Goal: Task Accomplishment & Management: Manage account settings

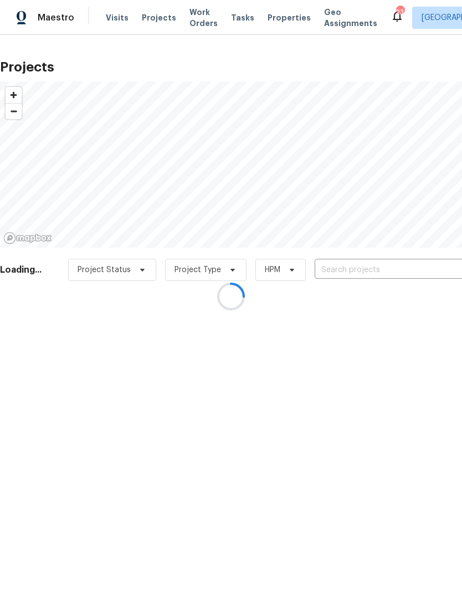
click at [403, 265] on div at bounding box center [231, 296] width 462 height 593
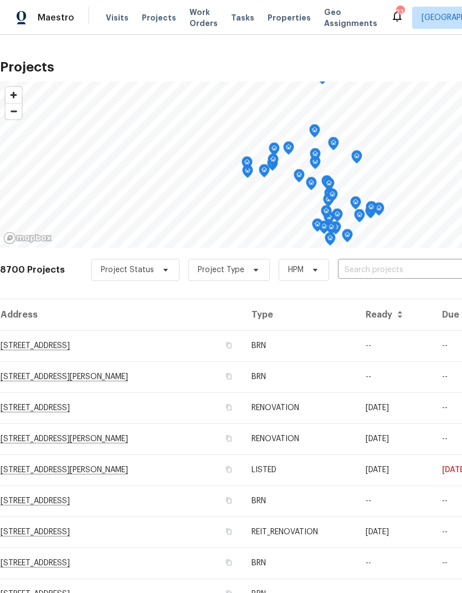
click at [403, 269] on input "text" at bounding box center [401, 269] width 127 height 17
type input "1413"
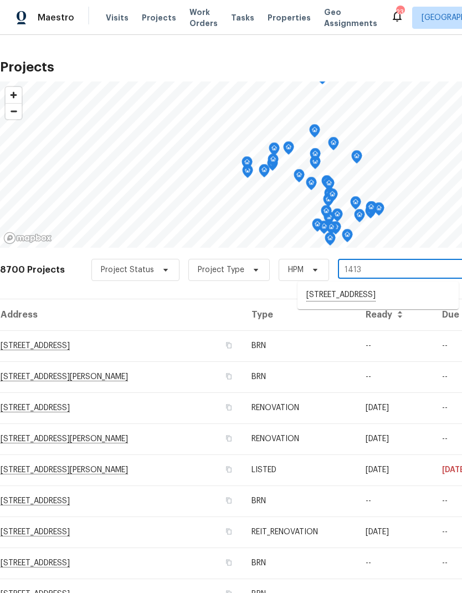
click at [415, 297] on li "[STREET_ADDRESS]" at bounding box center [377, 295] width 161 height 19
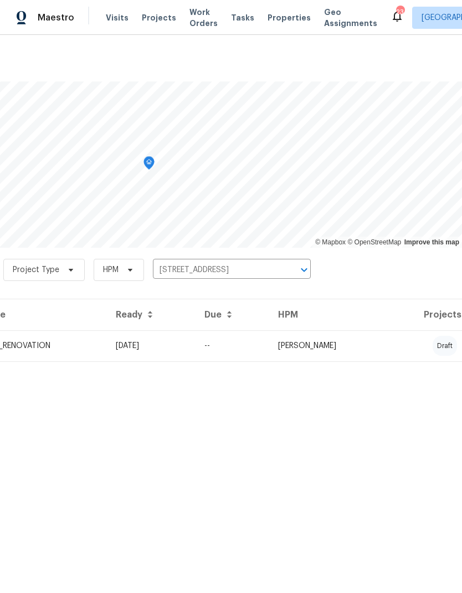
scroll to position [0, 164]
click at [388, 350] on td "[PERSON_NAME]" at bounding box center [328, 345] width 119 height 31
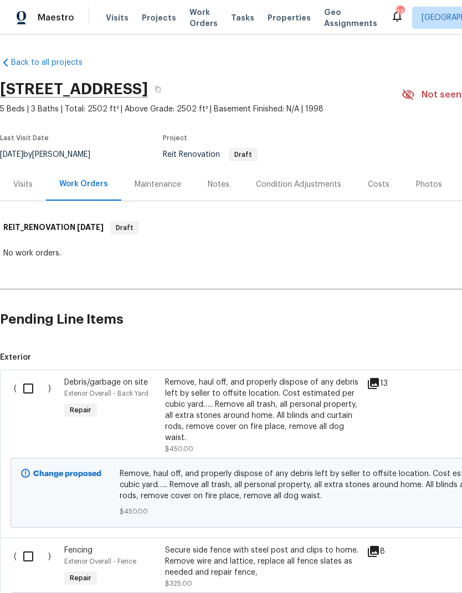
click at [22, 383] on input "checkbox" at bounding box center [33, 388] width 32 height 23
checkbox input "true"
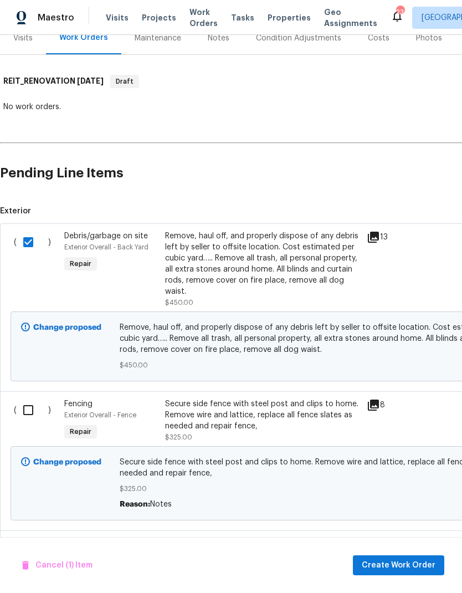
scroll to position [146, 0]
click at [286, 414] on div "Secure side fence with steel post and clips to home. Remove wire and lattice, r…" at bounding box center [262, 414] width 195 height 33
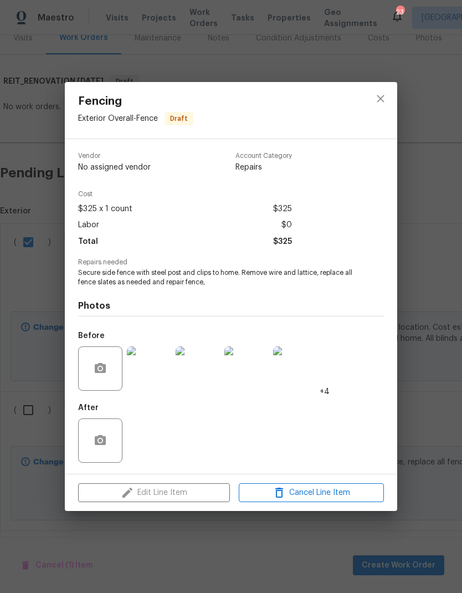
click at [417, 392] on div "Fencing Exterior Overall - Fence Draft Vendor No assigned vendor Account Catego…" at bounding box center [231, 296] width 462 height 593
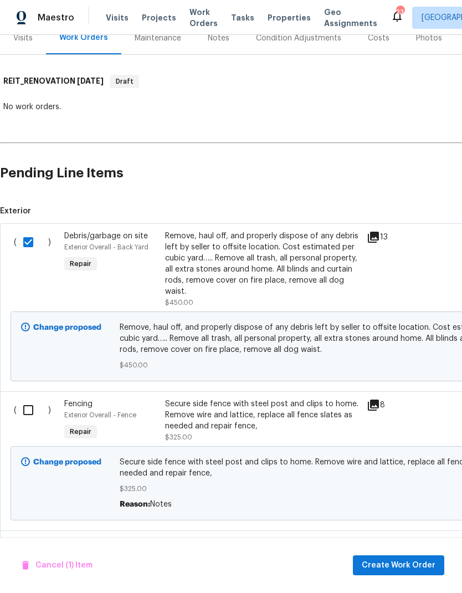
click at [32, 411] on input "checkbox" at bounding box center [33, 409] width 32 height 23
checkbox input "true"
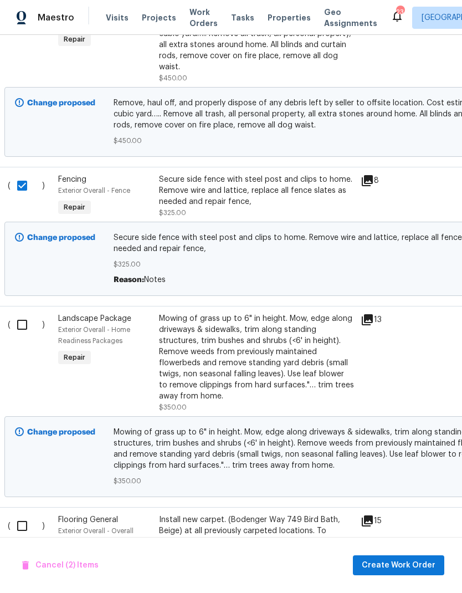
scroll to position [371, 6]
click at [17, 329] on input "checkbox" at bounding box center [27, 323] width 32 height 23
checkbox input "true"
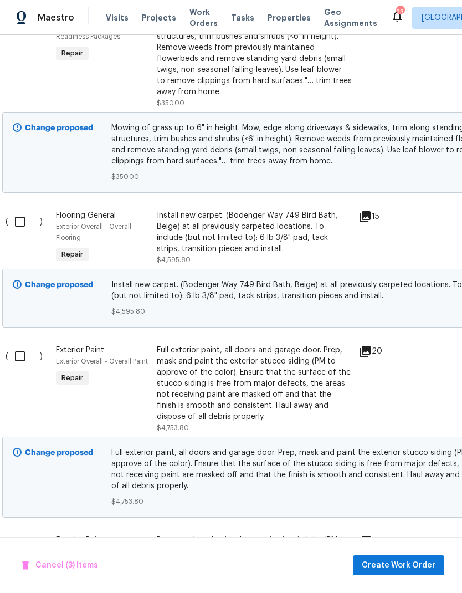
scroll to position [676, 6]
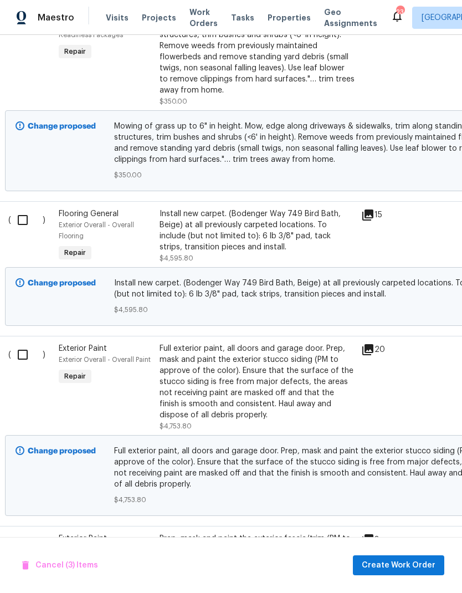
click at [24, 363] on input "checkbox" at bounding box center [27, 354] width 32 height 23
checkbox input "true"
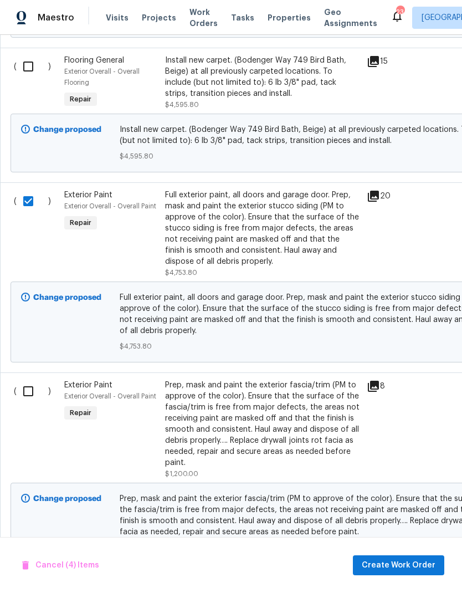
scroll to position [830, 0]
click at [32, 396] on input "checkbox" at bounding box center [33, 390] width 32 height 23
checkbox input "true"
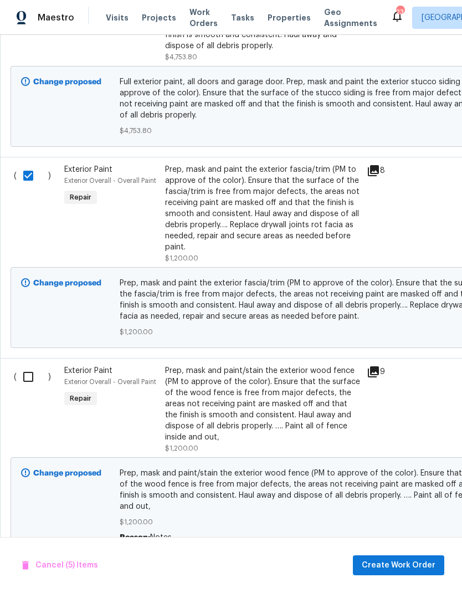
scroll to position [1045, 0]
click at [30, 382] on input "checkbox" at bounding box center [33, 376] width 32 height 23
checkbox input "true"
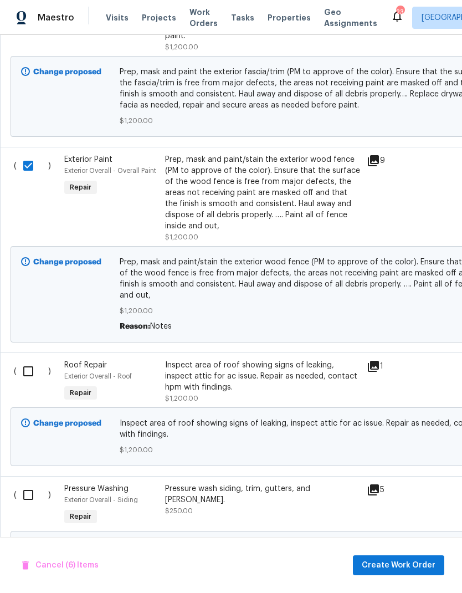
scroll to position [1256, 0]
click at [23, 368] on input "checkbox" at bounding box center [33, 371] width 32 height 23
checkbox input "true"
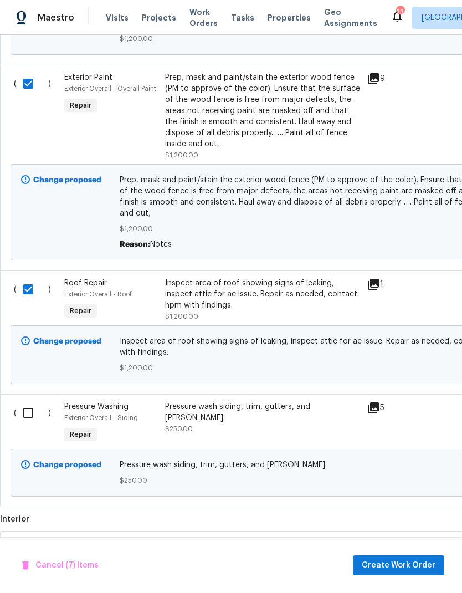
scroll to position [1339, 0]
click at [31, 406] on input "checkbox" at bounding box center [33, 412] width 32 height 23
checkbox input "true"
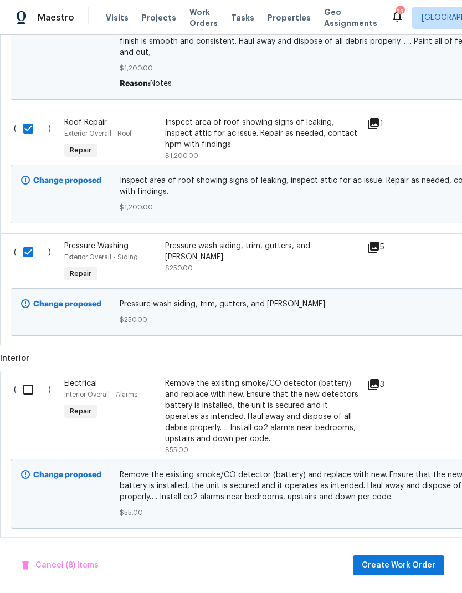
scroll to position [1500, 0]
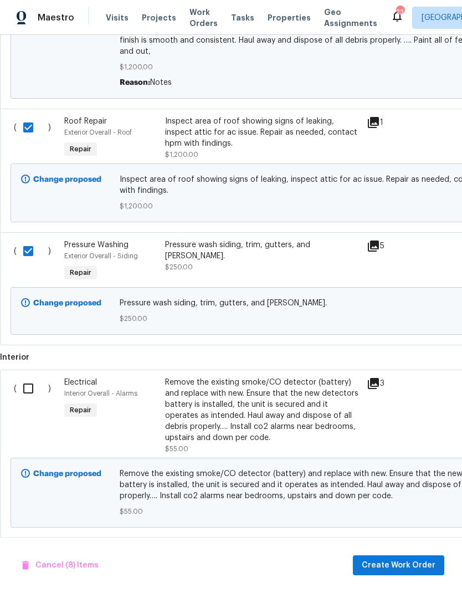
click at [26, 385] on input "checkbox" at bounding box center [33, 388] width 32 height 23
checkbox input "true"
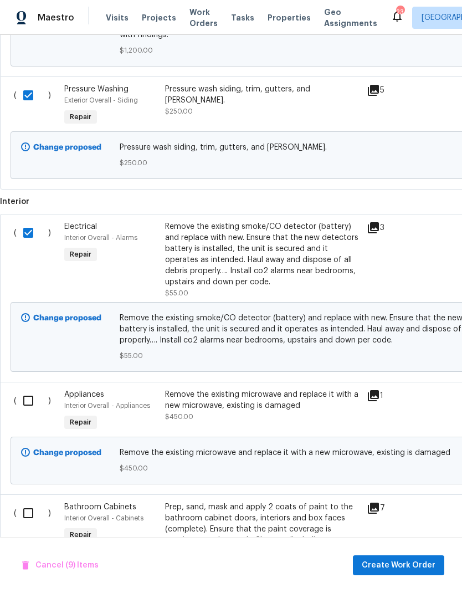
scroll to position [1711, 0]
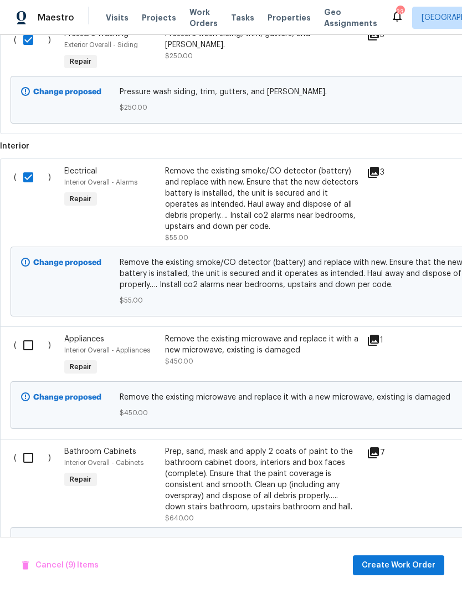
click at [26, 341] on input "checkbox" at bounding box center [33, 344] width 32 height 23
checkbox input "true"
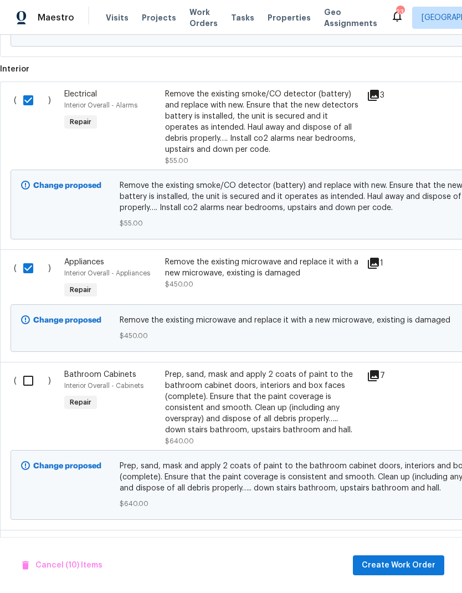
scroll to position [1789, 0]
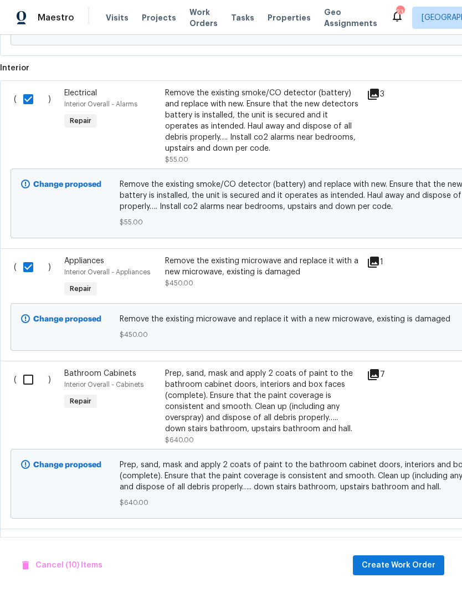
click at [28, 377] on input "checkbox" at bounding box center [33, 379] width 32 height 23
checkbox input "true"
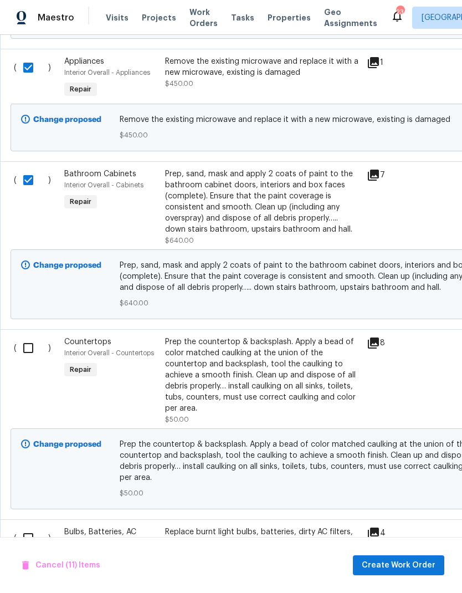
scroll to position [1989, 0]
click at [25, 345] on input "checkbox" at bounding box center [33, 347] width 32 height 23
checkbox input "true"
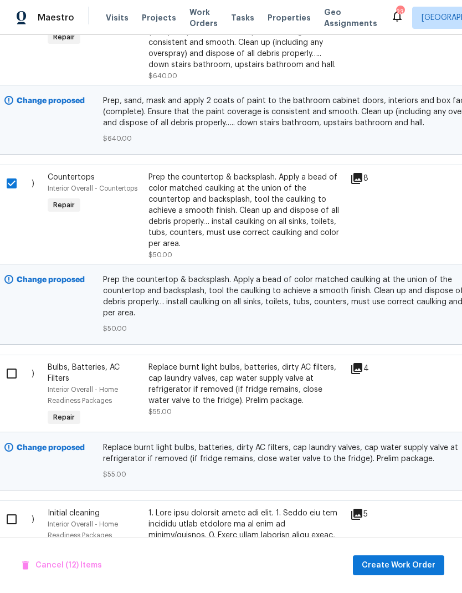
scroll to position [2167, 3]
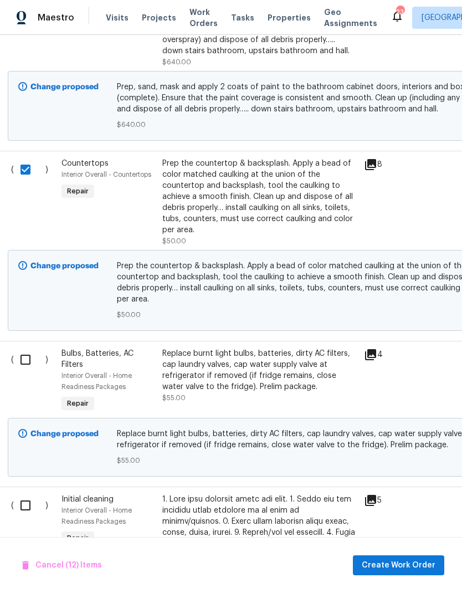
click at [23, 348] on input "checkbox" at bounding box center [30, 359] width 32 height 23
checkbox input "true"
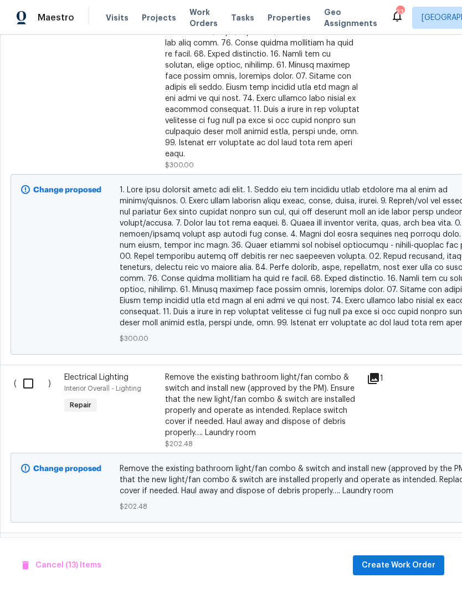
scroll to position [2801, 0]
click at [31, 371] on input "checkbox" at bounding box center [33, 382] width 32 height 23
checkbox input "true"
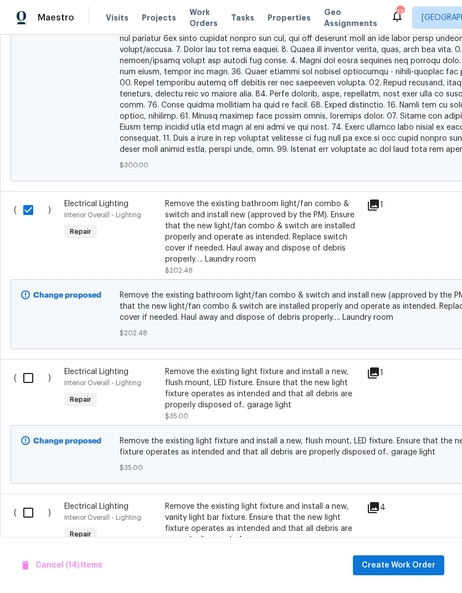
scroll to position [2974, 0]
click at [24, 366] on input "checkbox" at bounding box center [33, 377] width 32 height 23
checkbox input "true"
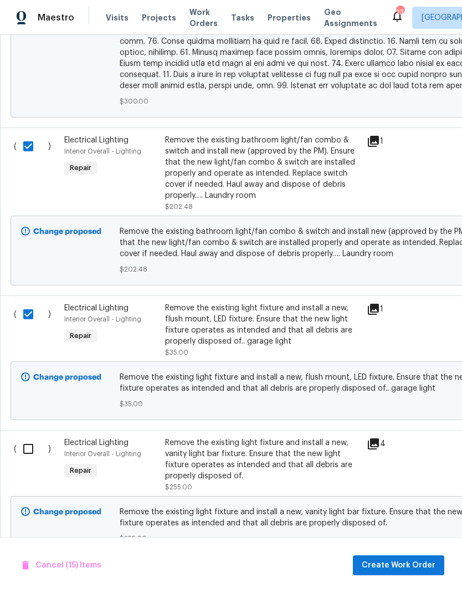
scroll to position [3054, -1]
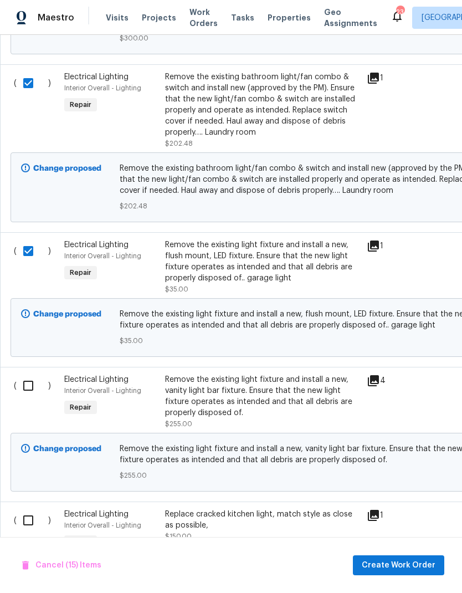
click at [290, 382] on div "Remove the existing light fixture and install a new, vanity light bar fixture. …" at bounding box center [262, 396] width 195 height 44
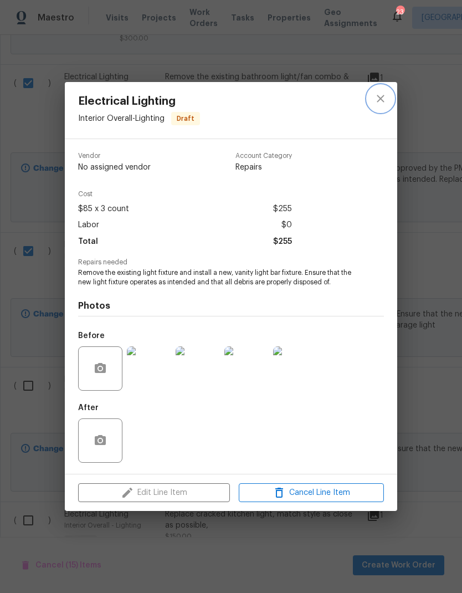
click at [384, 93] on icon "close" at bounding box center [380, 98] width 13 height 13
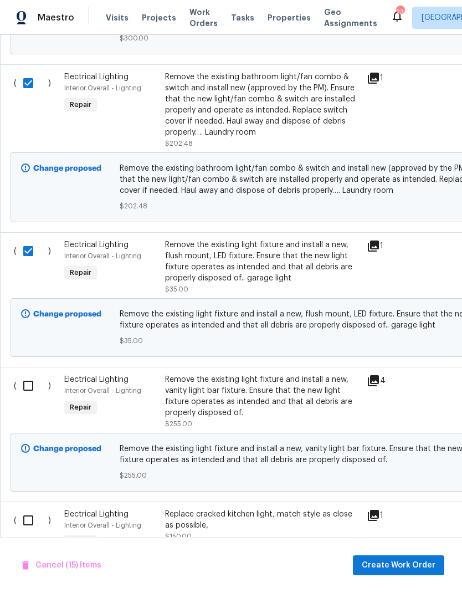
click at [35, 374] on input "checkbox" at bounding box center [33, 385] width 32 height 23
checkbox input "true"
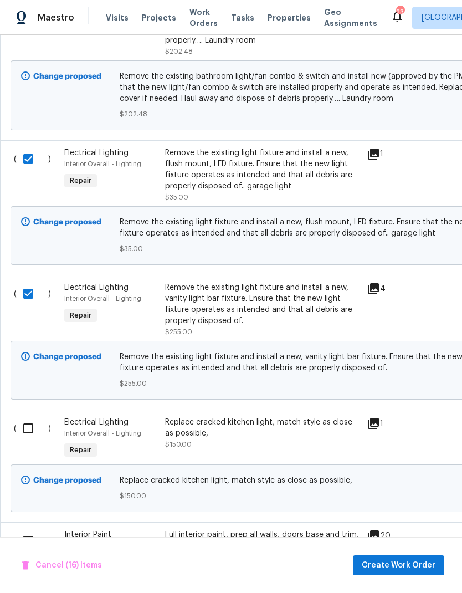
scroll to position [3195, -1]
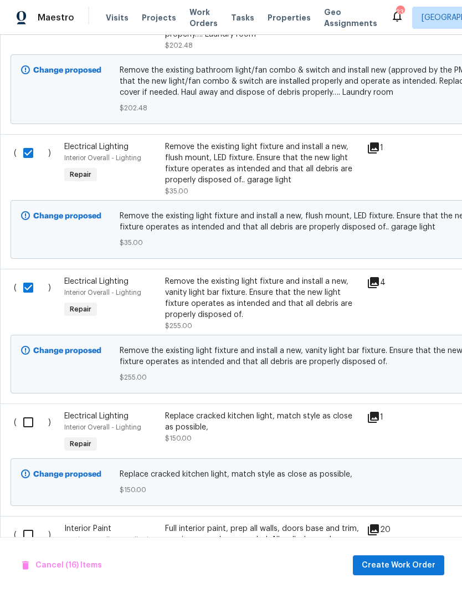
click at [30, 411] on input "checkbox" at bounding box center [33, 422] width 32 height 23
checkbox input "true"
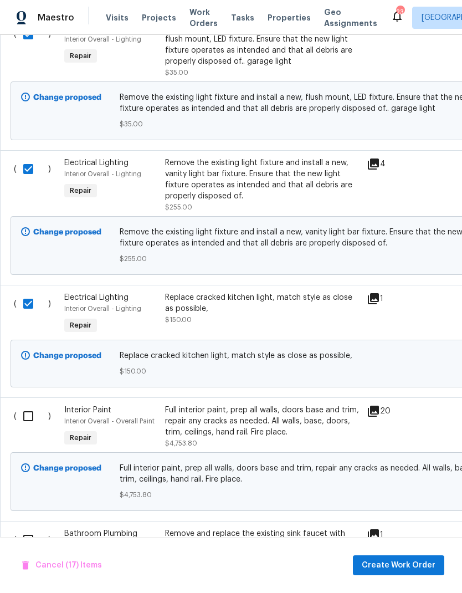
click at [33, 404] on input "checkbox" at bounding box center [33, 415] width 32 height 23
checkbox input "true"
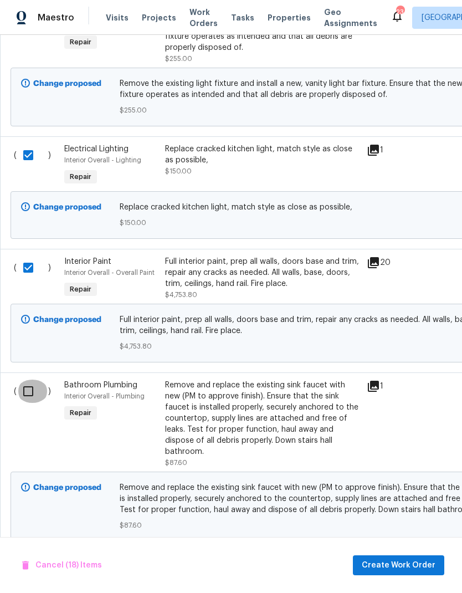
click at [25, 379] on input "checkbox" at bounding box center [33, 390] width 32 height 23
checkbox input "true"
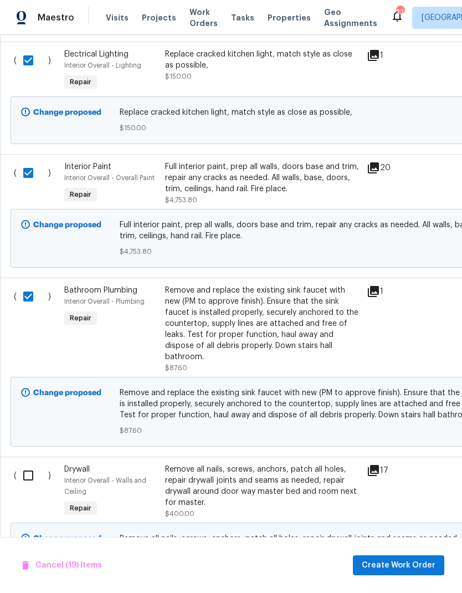
click at [30, 464] on input "checkbox" at bounding box center [33, 475] width 32 height 23
checkbox input "true"
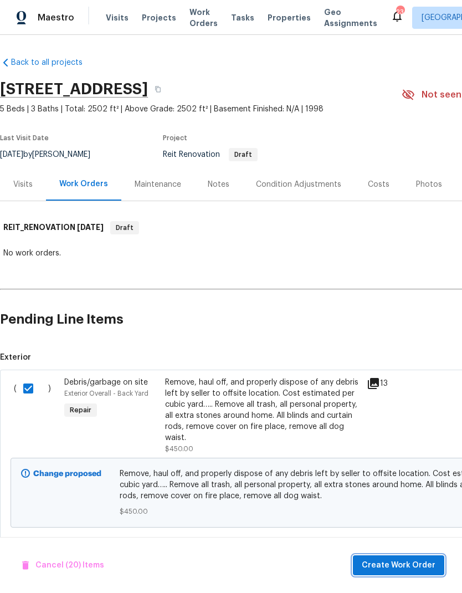
click at [396, 561] on span "Create Work Order" at bounding box center [399, 565] width 74 height 14
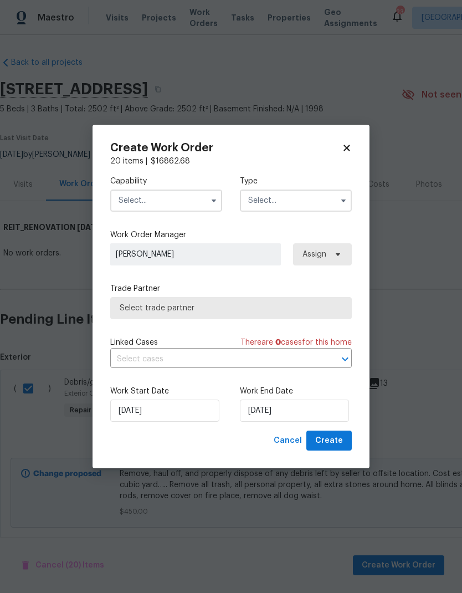
click at [138, 196] on input "text" at bounding box center [166, 200] width 112 height 22
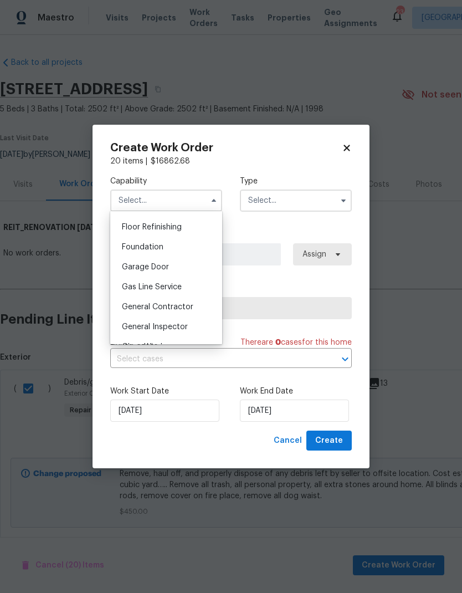
click at [137, 307] on span "General Contractor" at bounding box center [157, 307] width 71 height 8
type input "General Contractor"
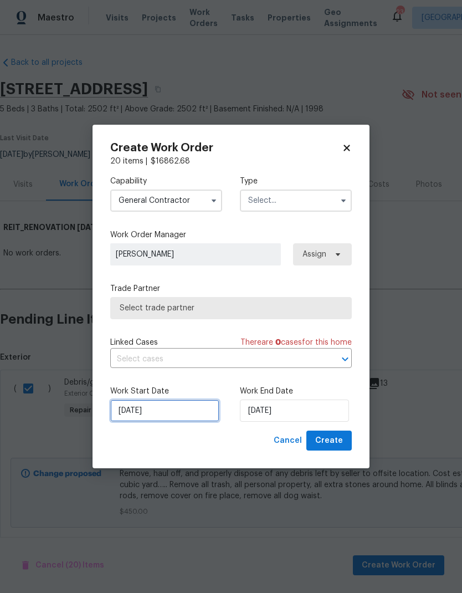
click at [164, 411] on input "[DATE]" at bounding box center [164, 410] width 109 height 22
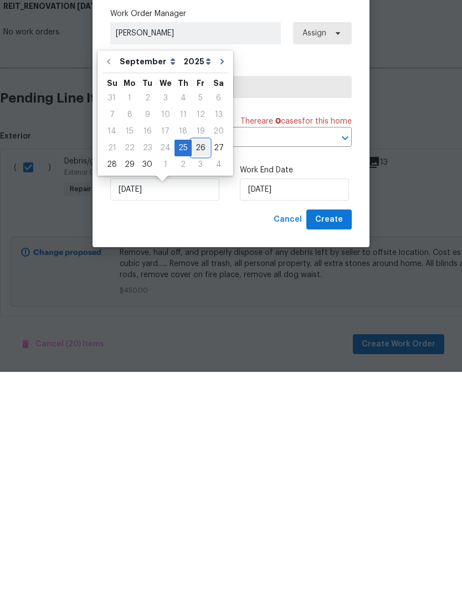
click at [197, 361] on div "26" at bounding box center [201, 369] width 18 height 16
type input "[DATE]"
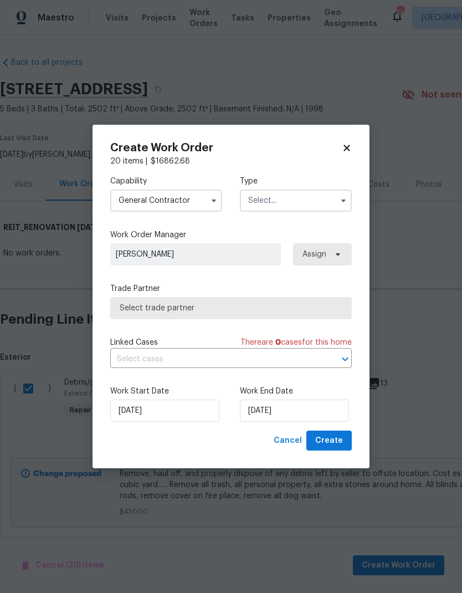
click at [307, 201] on input "text" at bounding box center [296, 200] width 112 height 22
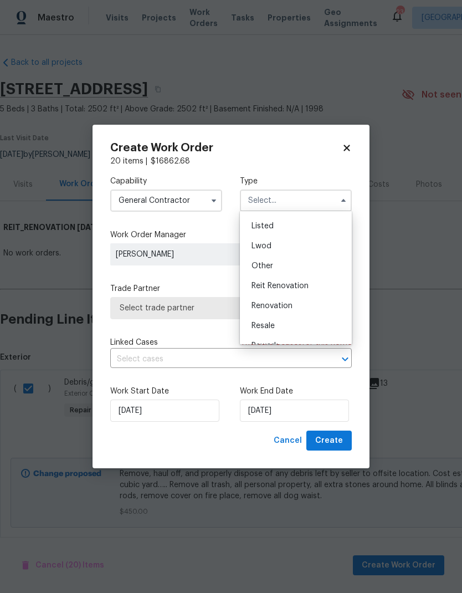
click at [309, 281] on div "Reit Renovation" at bounding box center [296, 286] width 106 height 20
type input "Reit Renovation"
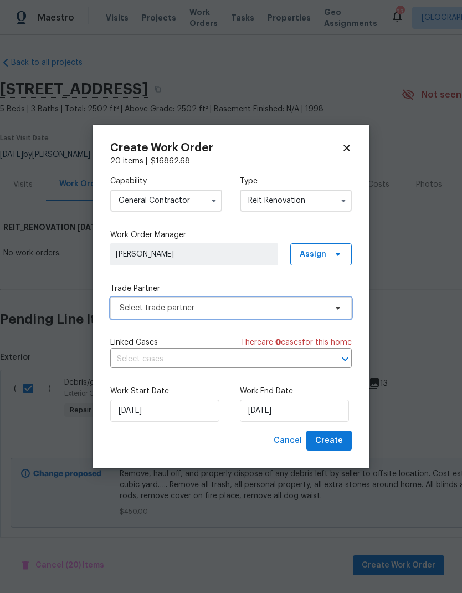
click at [281, 304] on span "Select trade partner" at bounding box center [223, 307] width 207 height 11
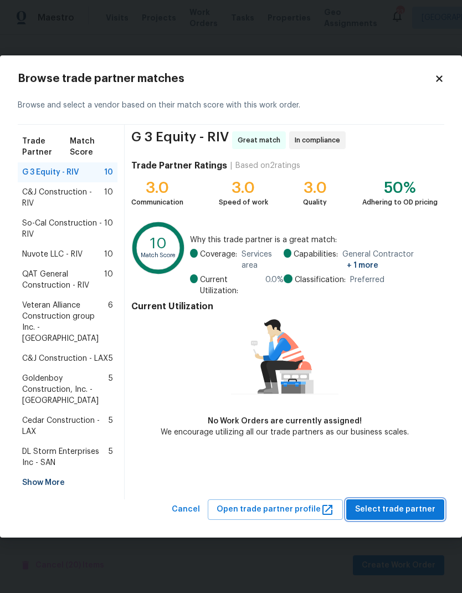
click at [403, 502] on span "Select trade partner" at bounding box center [395, 509] width 80 height 14
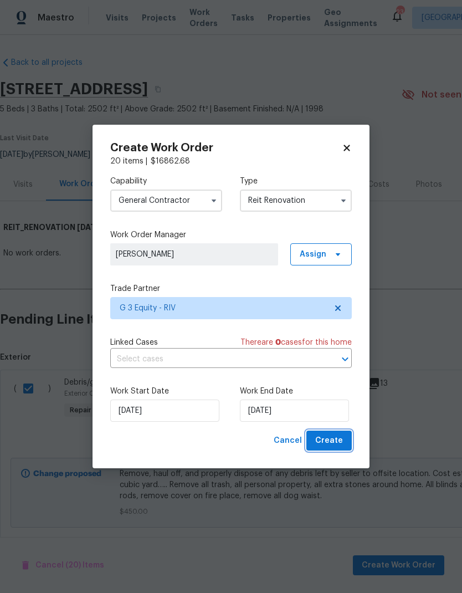
click at [338, 437] on span "Create" at bounding box center [329, 441] width 28 height 14
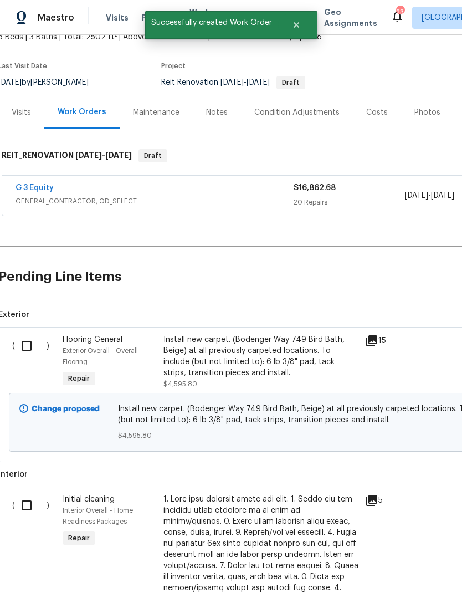
scroll to position [71, 1]
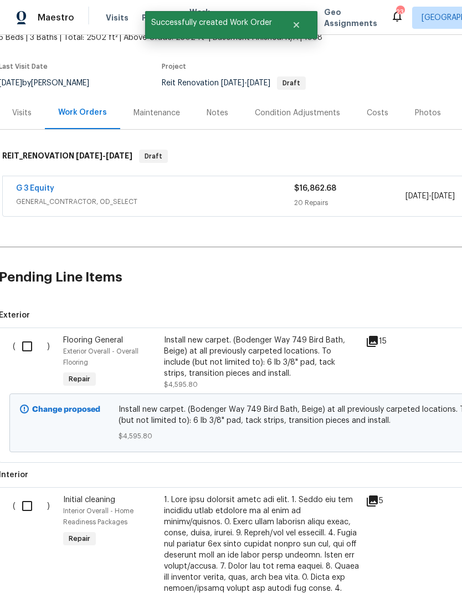
click at [29, 347] on input "checkbox" at bounding box center [32, 346] width 32 height 23
checkbox input "true"
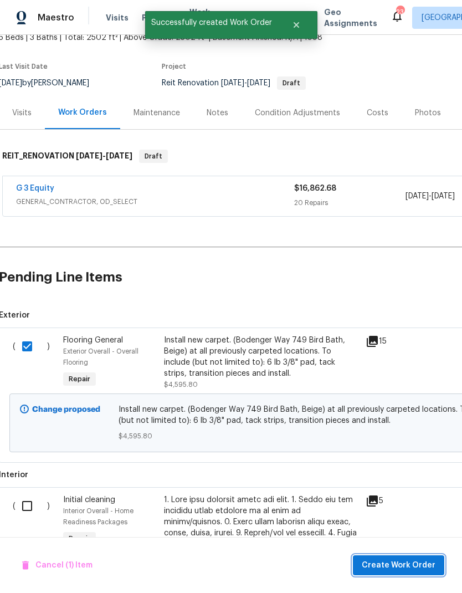
click at [397, 559] on span "Create Work Order" at bounding box center [399, 565] width 74 height 14
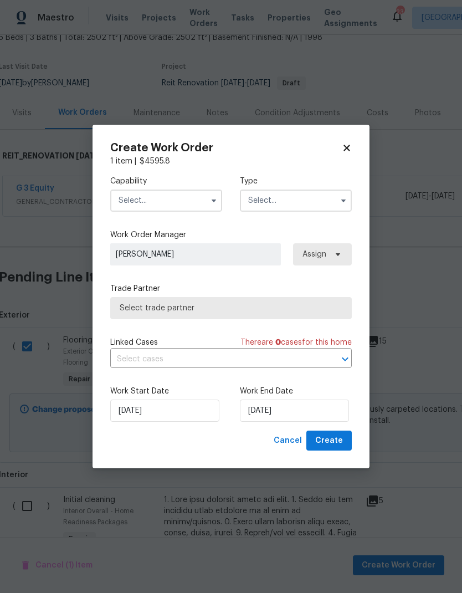
click at [197, 196] on input "text" at bounding box center [166, 200] width 112 height 22
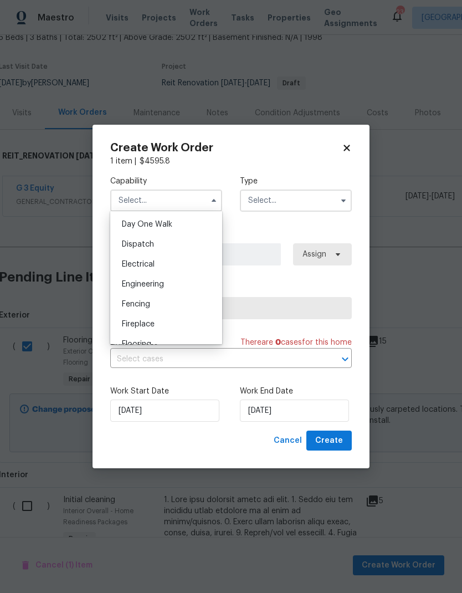
scroll to position [315, 0]
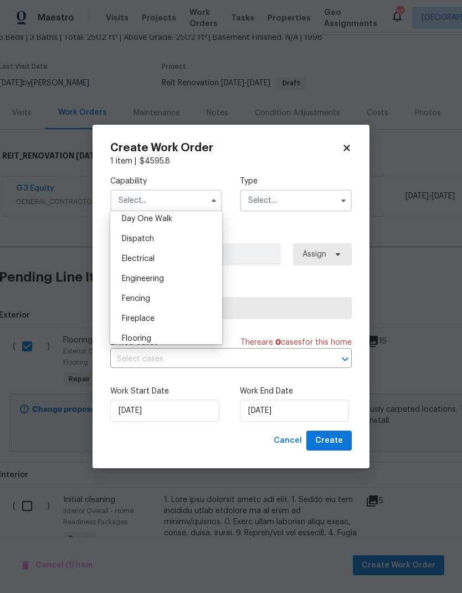
click at [177, 336] on div "Flooring" at bounding box center [166, 339] width 106 height 20
type input "Flooring"
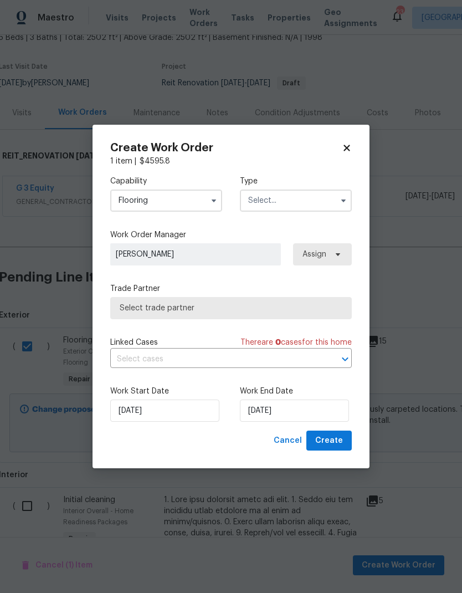
click at [306, 204] on input "text" at bounding box center [296, 200] width 112 height 22
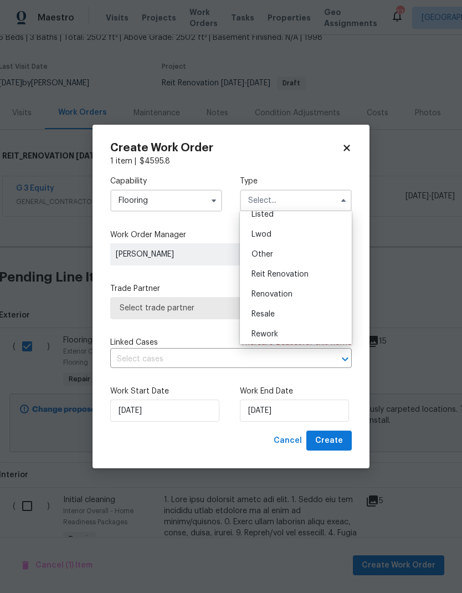
scroll to position [109, 0]
click at [300, 272] on span "Reit Renovation" at bounding box center [280, 275] width 57 height 8
type input "Reit Renovation"
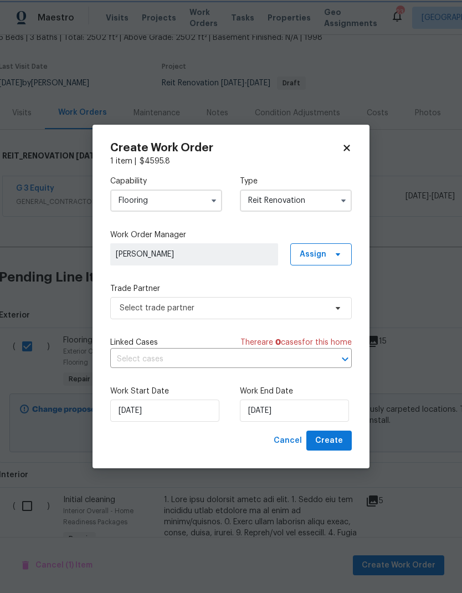
scroll to position [0, 0]
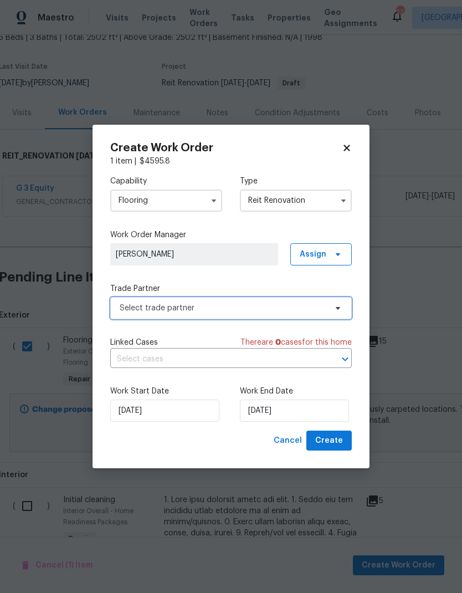
click at [269, 307] on span "Select trade partner" at bounding box center [223, 307] width 207 height 11
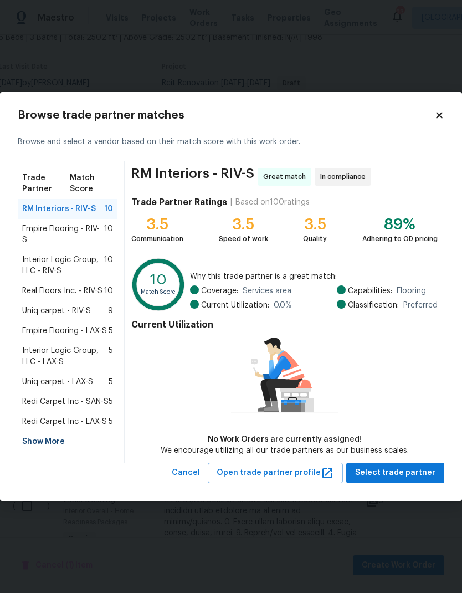
click at [44, 289] on span "Real Floors Inc. - RIV-S" at bounding box center [62, 290] width 80 height 11
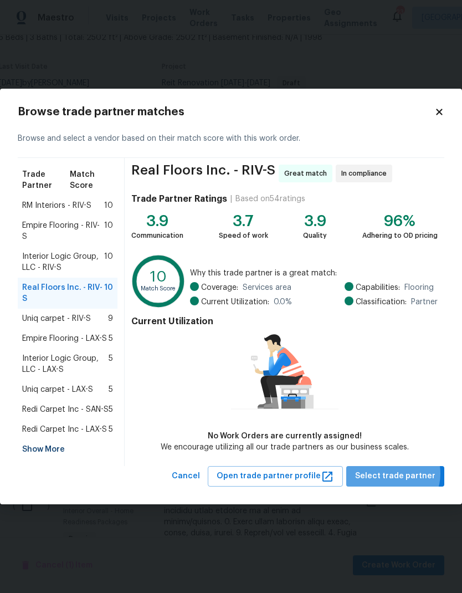
click at [398, 473] on span "Select trade partner" at bounding box center [395, 476] width 80 height 14
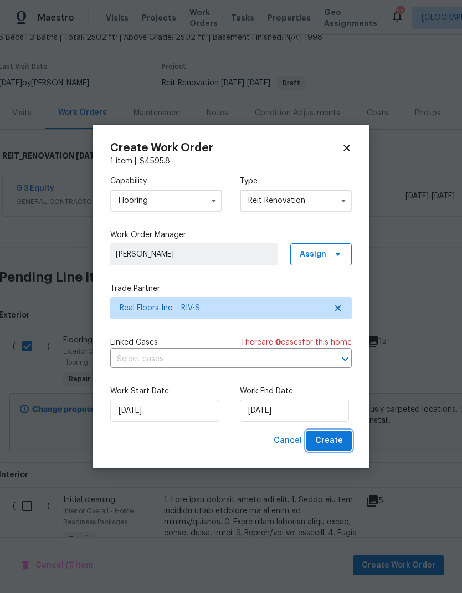
click at [338, 436] on span "Create" at bounding box center [329, 441] width 28 height 14
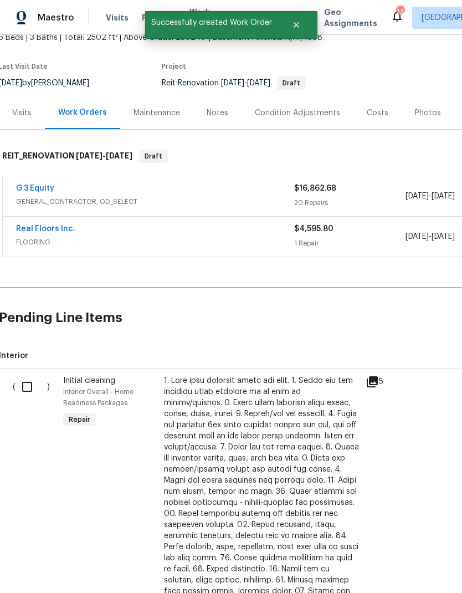
click at [27, 387] on input "checkbox" at bounding box center [32, 386] width 32 height 23
checkbox input "true"
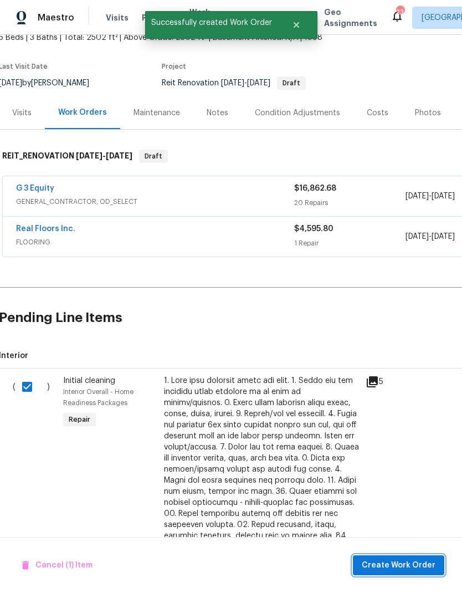
click at [401, 562] on span "Create Work Order" at bounding box center [399, 565] width 74 height 14
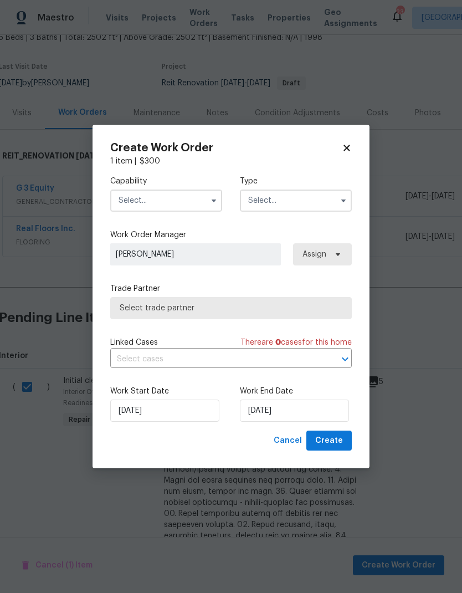
click at [204, 195] on input "text" at bounding box center [166, 200] width 112 height 22
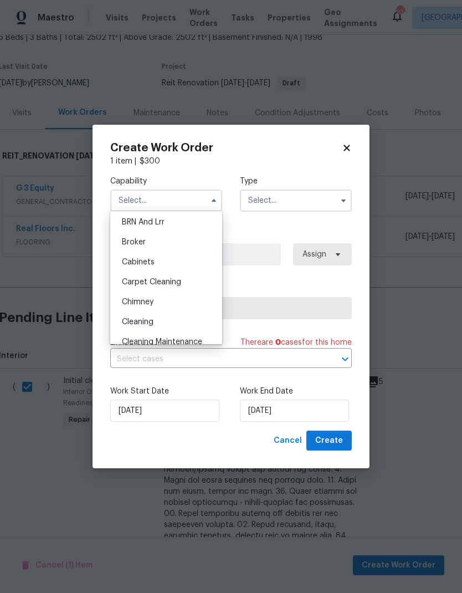
scroll to position [63, 0]
click at [178, 320] on div "Cleaning" at bounding box center [166, 320] width 106 height 20
type input "Cleaning"
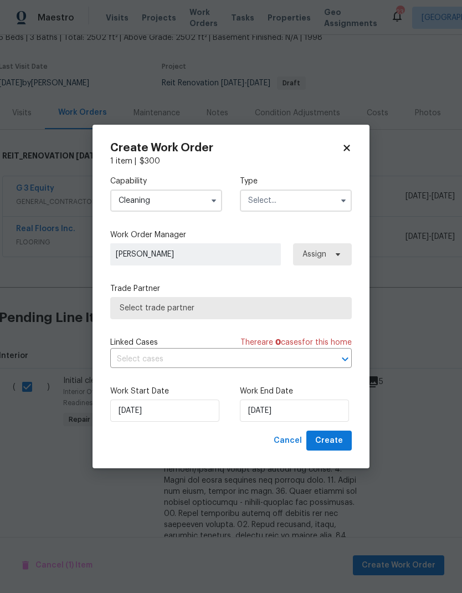
click at [316, 195] on input "text" at bounding box center [296, 200] width 112 height 22
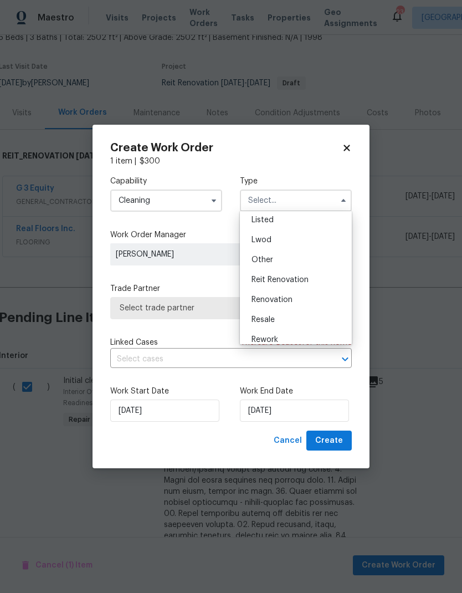
scroll to position [104, 0]
click at [311, 279] on div "Reit Renovation" at bounding box center [296, 279] width 106 height 20
type input "Reit Renovation"
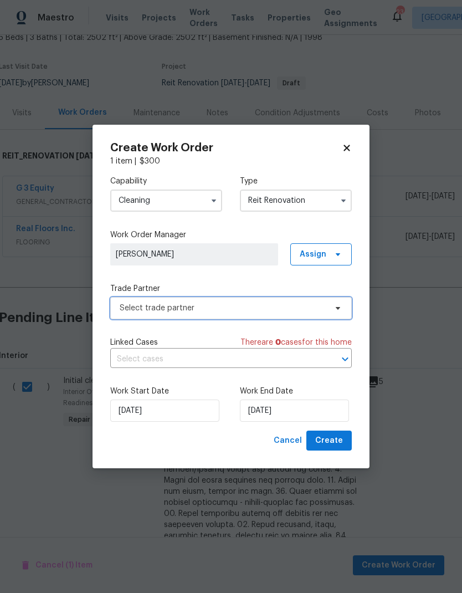
click at [260, 306] on span "Select trade partner" at bounding box center [223, 307] width 207 height 11
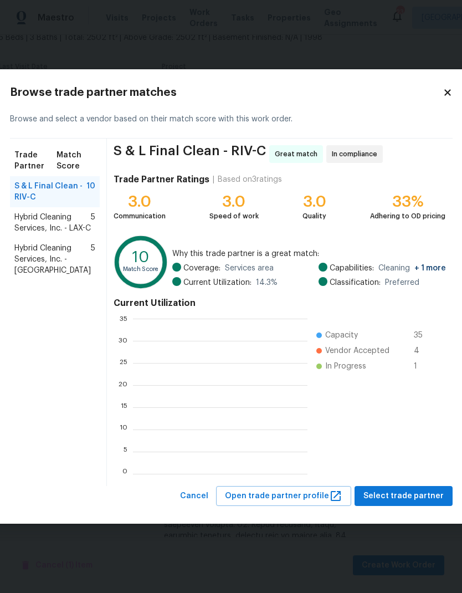
scroll to position [155, 174]
click at [415, 488] on button "Select trade partner" at bounding box center [404, 496] width 98 height 20
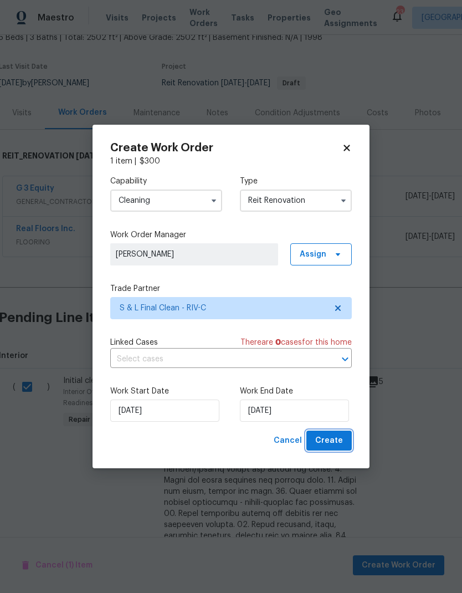
click at [337, 439] on span "Create" at bounding box center [329, 441] width 28 height 14
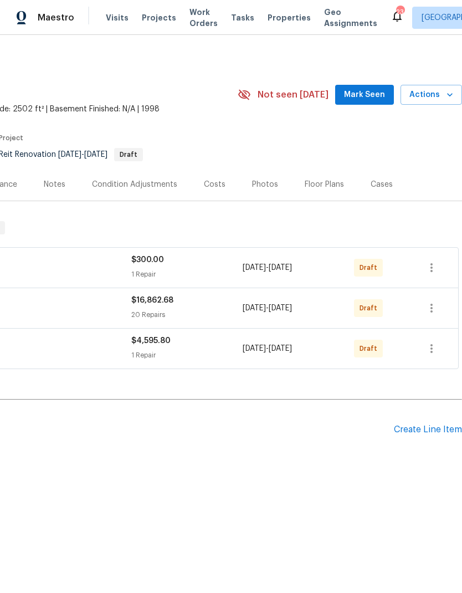
scroll to position [0, 164]
click at [436, 308] on icon "button" at bounding box center [431, 307] width 13 height 13
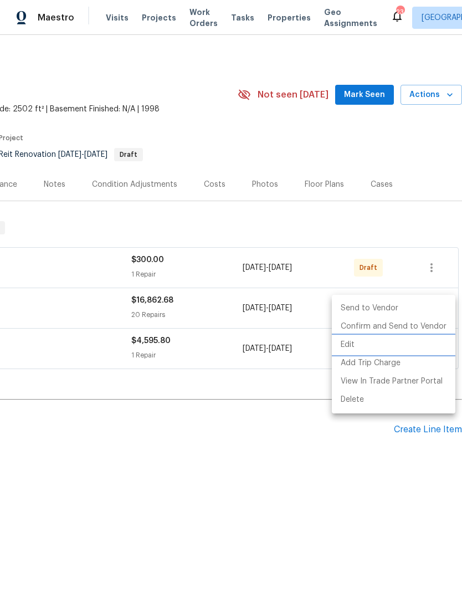
click at [354, 345] on li "Edit" at bounding box center [394, 345] width 124 height 18
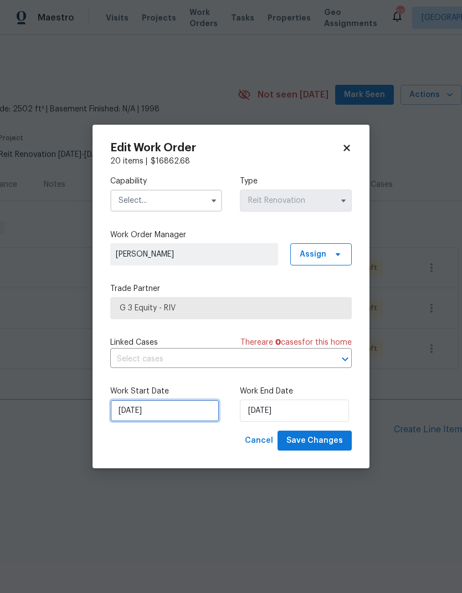
click at [189, 411] on input "[DATE]" at bounding box center [164, 410] width 109 height 22
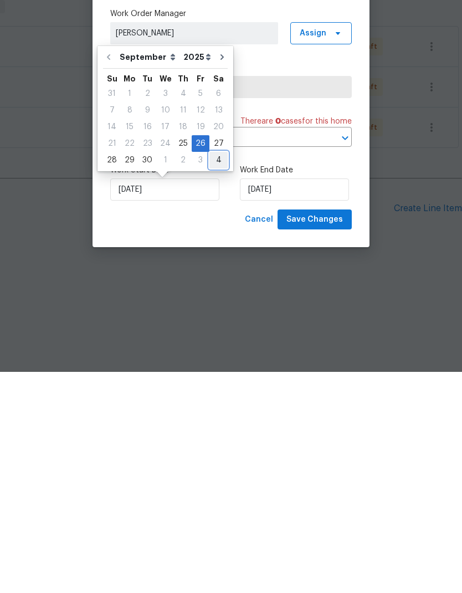
click at [215, 373] on div "4" at bounding box center [218, 381] width 18 height 16
type input "[DATE]"
select select "9"
type input "[DATE]"
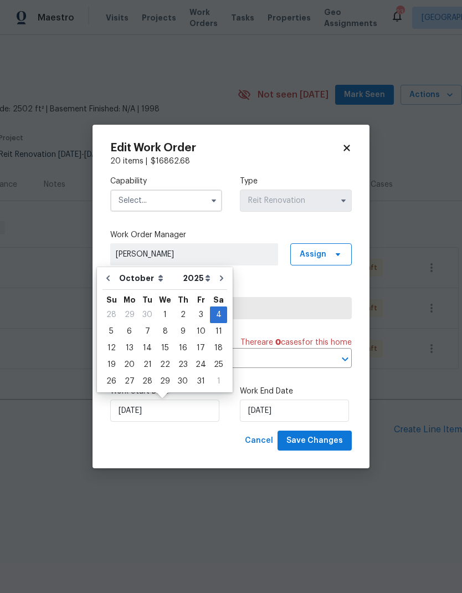
click at [205, 199] on input "text" at bounding box center [166, 200] width 112 height 22
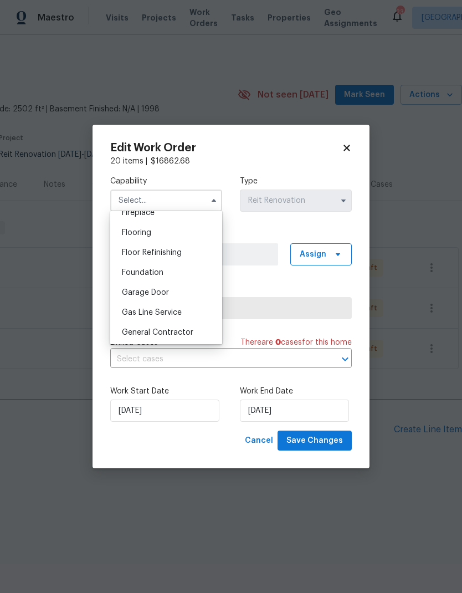
scroll to position [422, 0]
click at [191, 329] on span "General Contractor" at bounding box center [157, 332] width 71 height 8
type input "General Contractor"
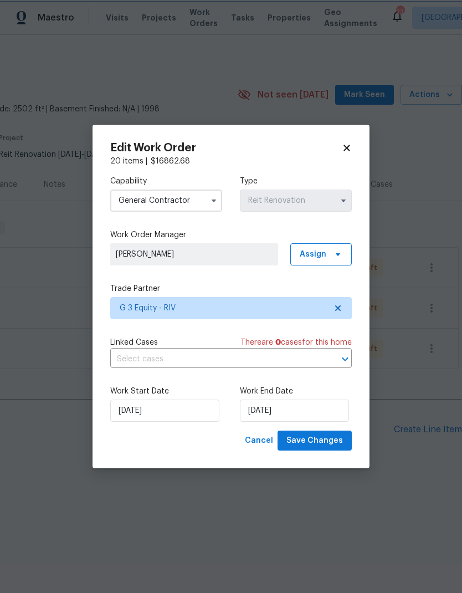
scroll to position [442, 0]
click at [177, 403] on input "[DATE]" at bounding box center [164, 410] width 109 height 22
select select "9"
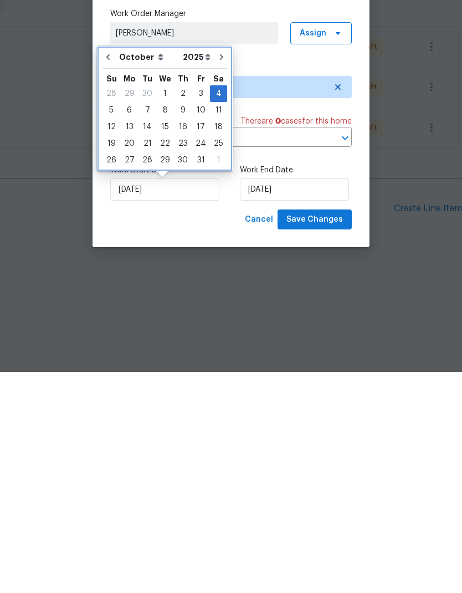
click at [115, 267] on button "Go to previous month" at bounding box center [108, 278] width 17 height 22
type input "[DATE]"
select select "8"
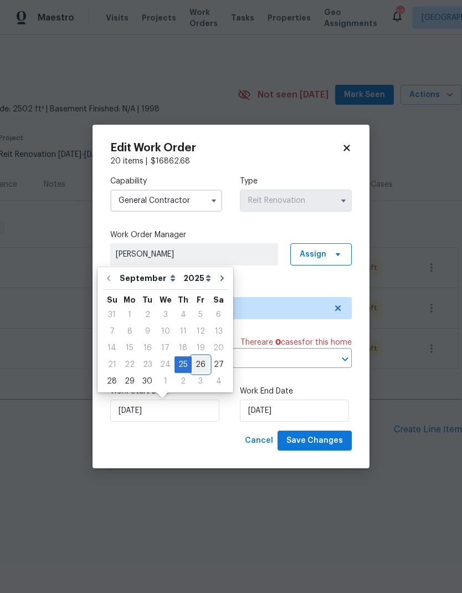
click at [200, 361] on div "26" at bounding box center [201, 365] width 18 height 16
type input "[DATE]"
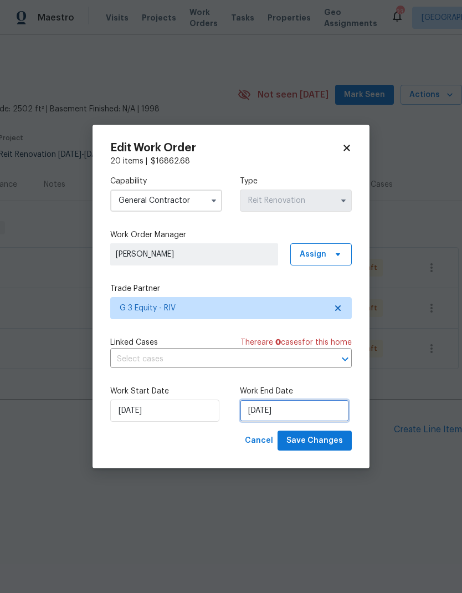
click at [311, 411] on input "[DATE]" at bounding box center [294, 410] width 109 height 22
select select "9"
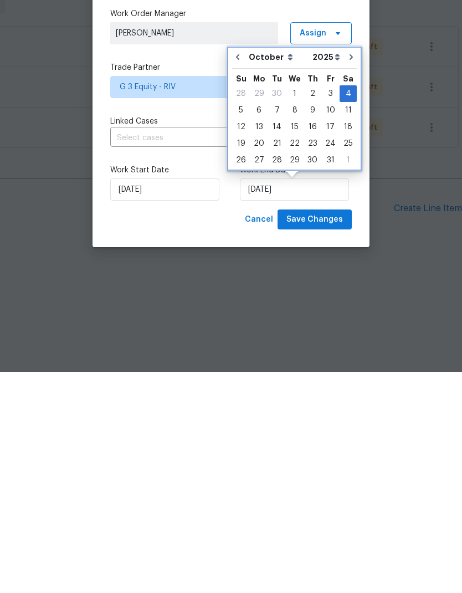
click at [242, 267] on button "Go to previous month" at bounding box center [237, 278] width 17 height 22
type input "[DATE]"
select select "8"
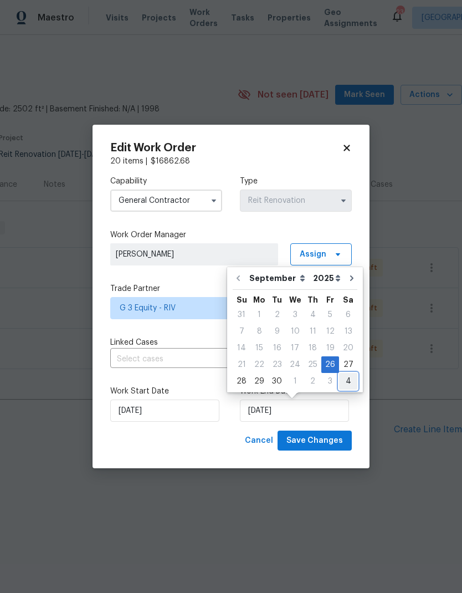
click at [347, 383] on div "4" at bounding box center [348, 381] width 18 height 16
type input "[DATE]"
select select "9"
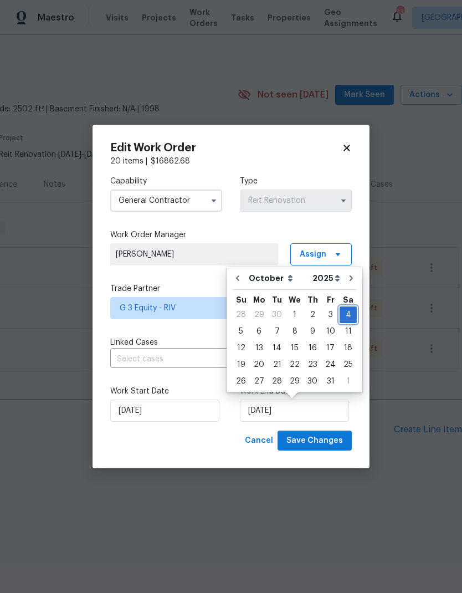
click at [343, 312] on div "4" at bounding box center [348, 315] width 17 height 16
click at [212, 445] on div "Cancel Save Changes" at bounding box center [231, 440] width 242 height 20
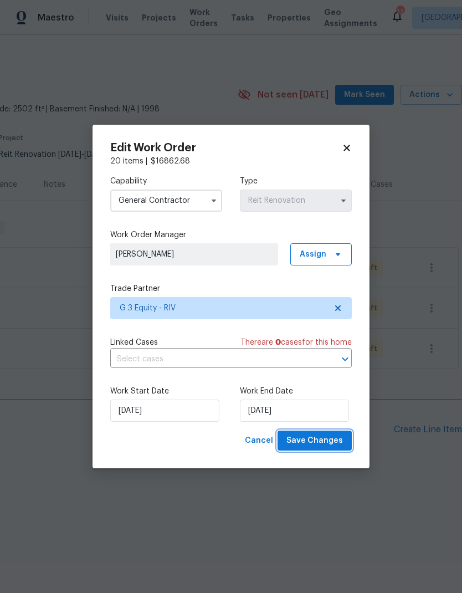
click at [324, 440] on span "Save Changes" at bounding box center [314, 441] width 57 height 14
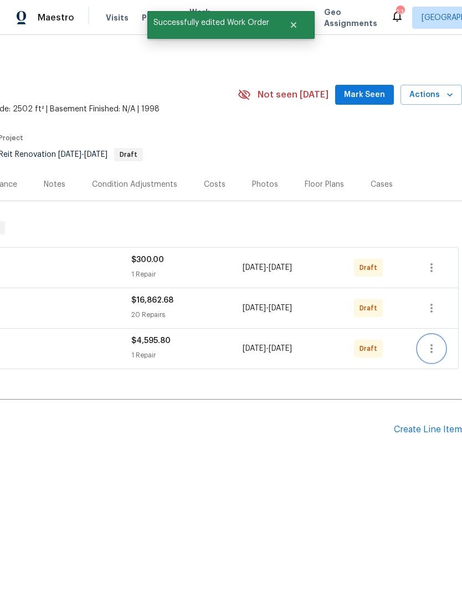
click at [436, 348] on icon "button" at bounding box center [431, 348] width 13 height 13
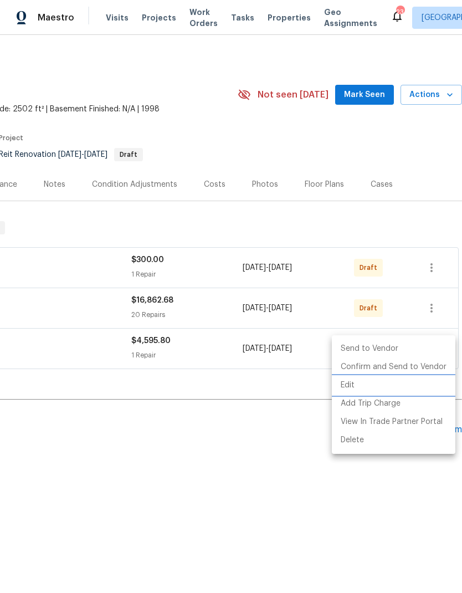
click at [350, 388] on li "Edit" at bounding box center [394, 385] width 124 height 18
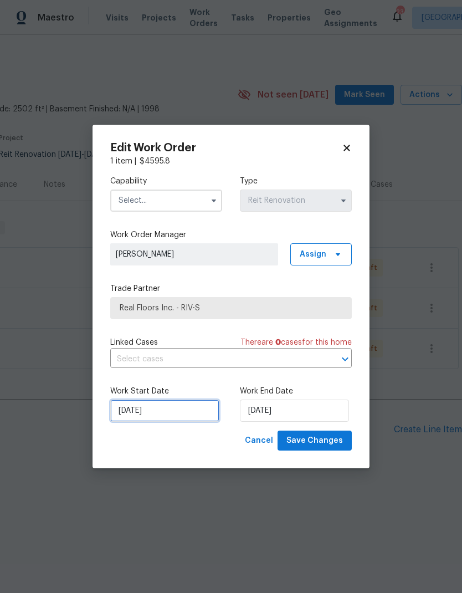
click at [182, 408] on input "[DATE]" at bounding box center [164, 410] width 109 height 22
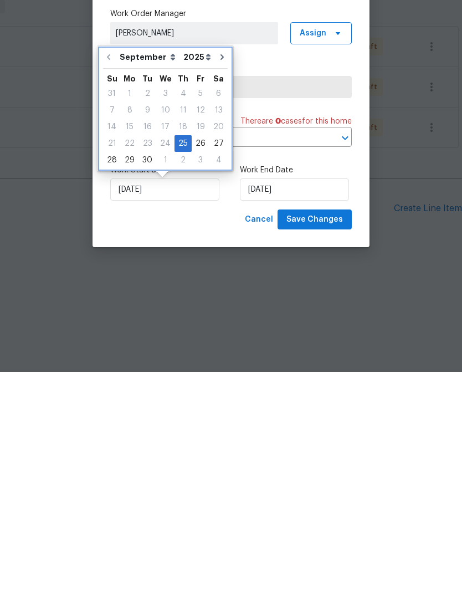
click at [224, 267] on button "Go to next month" at bounding box center [222, 278] width 17 height 22
type input "[DATE]"
select select "9"
type input "[DATE]"
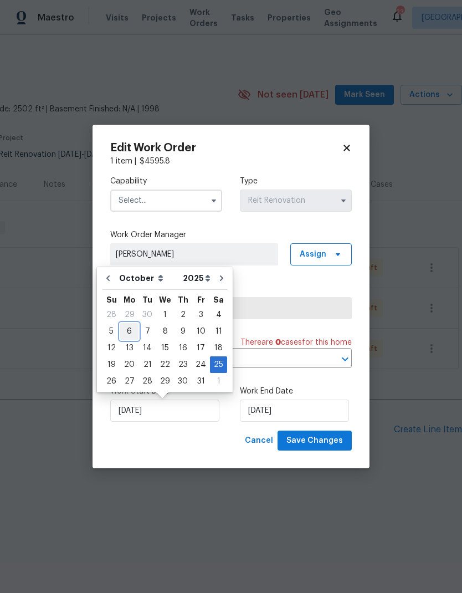
click at [132, 332] on div "6" at bounding box center [129, 332] width 18 height 16
type input "[DATE]"
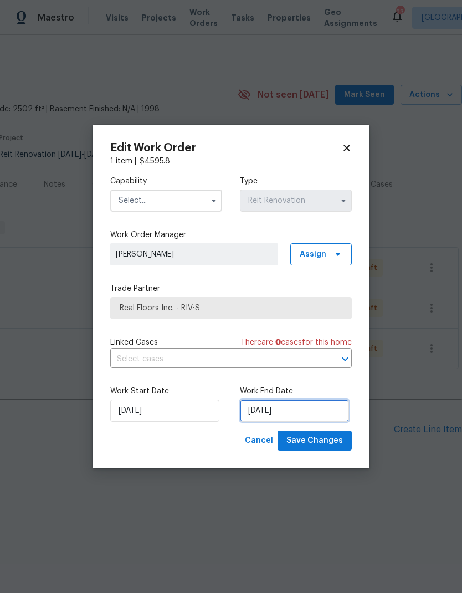
click at [314, 410] on input "[DATE]" at bounding box center [294, 410] width 109 height 22
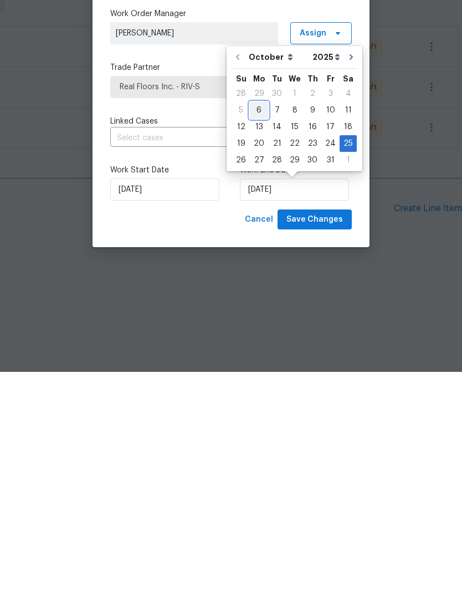
click at [258, 324] on div "6" at bounding box center [259, 332] width 18 height 16
type input "[DATE]"
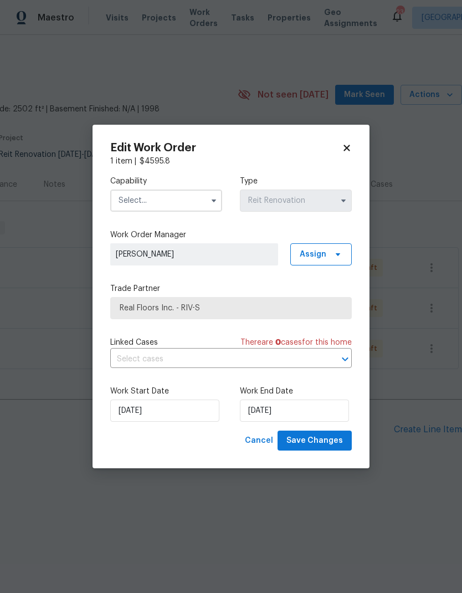
click at [187, 199] on input "text" at bounding box center [166, 200] width 112 height 22
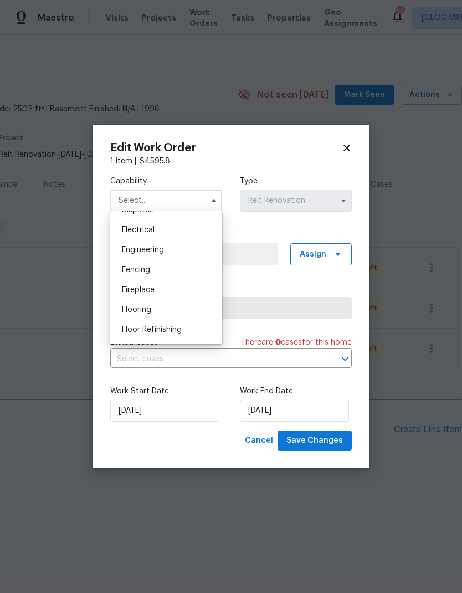
scroll to position [345, 0]
click at [173, 307] on div "Flooring" at bounding box center [166, 309] width 106 height 20
type input "Flooring"
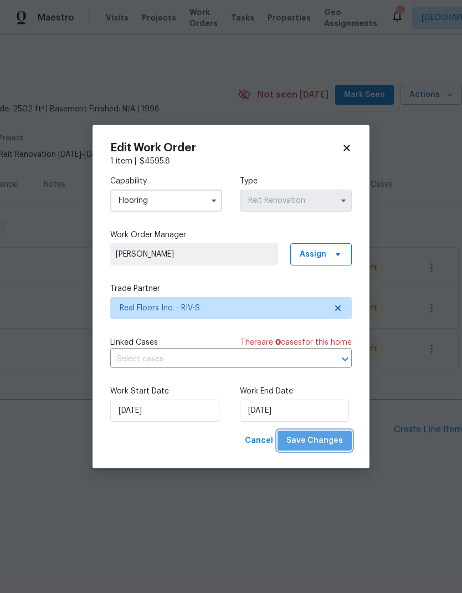
click at [330, 438] on span "Save Changes" at bounding box center [314, 441] width 57 height 14
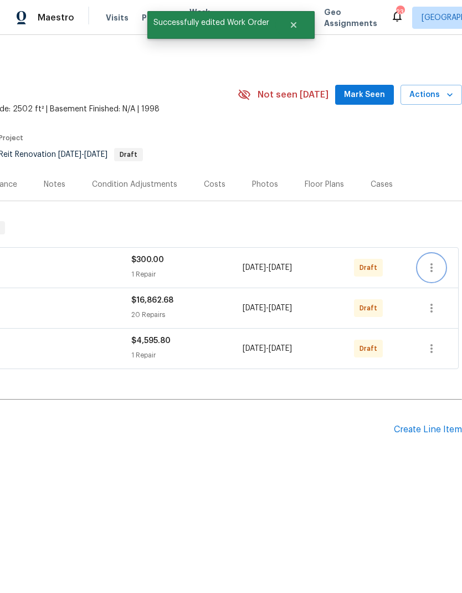
click at [433, 268] on icon "button" at bounding box center [431, 267] width 2 height 9
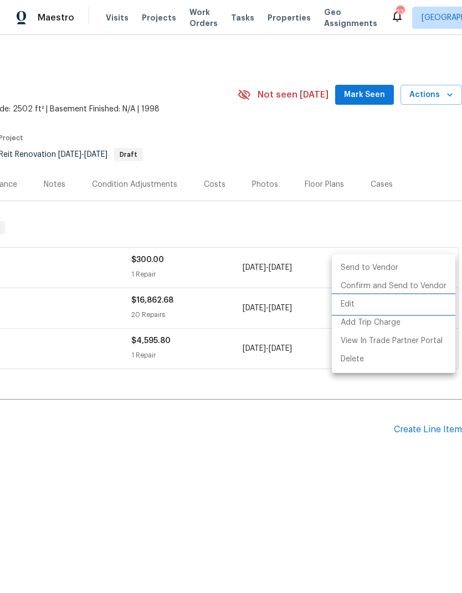
click at [354, 306] on li "Edit" at bounding box center [394, 304] width 124 height 18
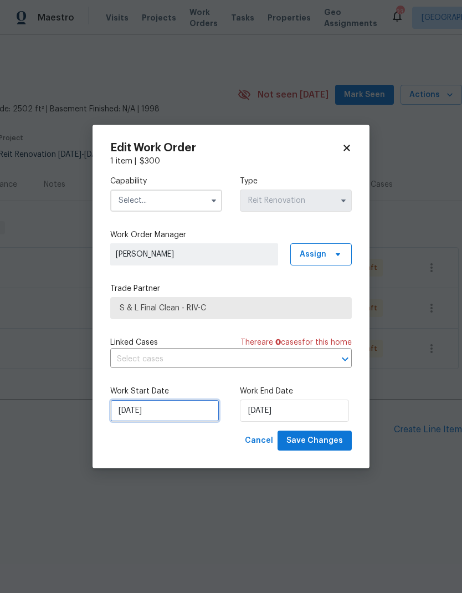
click at [187, 408] on input "[DATE]" at bounding box center [164, 410] width 109 height 22
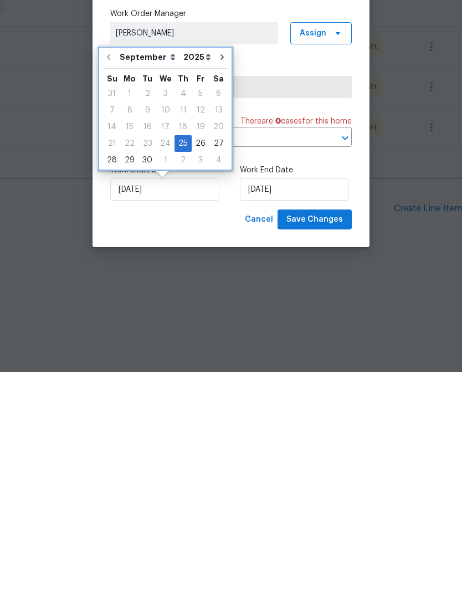
click at [224, 267] on button "Go to next month" at bounding box center [222, 278] width 17 height 22
type input "[DATE]"
select select "9"
type input "[DATE]"
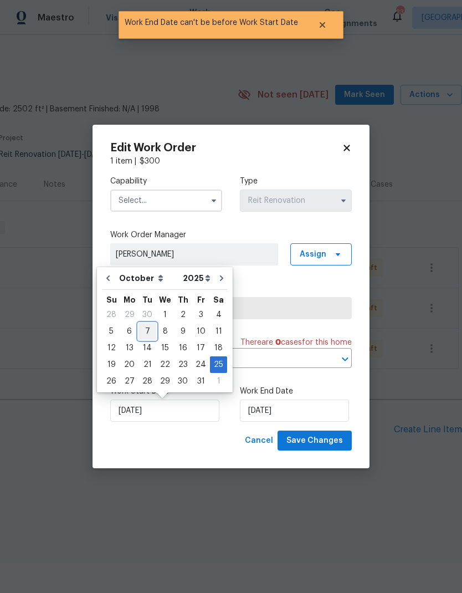
click at [152, 331] on div "7" at bounding box center [147, 332] width 18 height 16
type input "[DATE]"
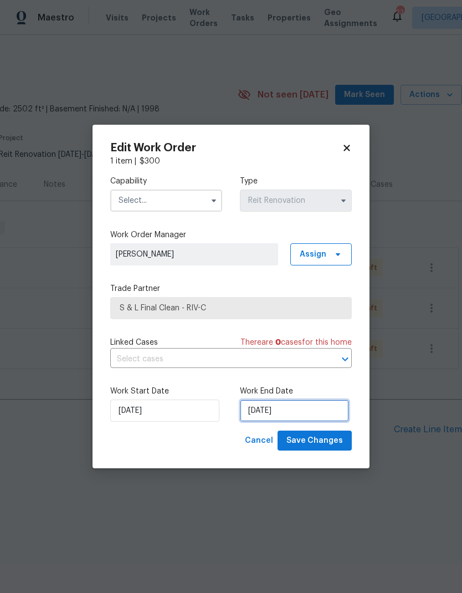
click at [314, 411] on input "[DATE]" at bounding box center [294, 410] width 109 height 22
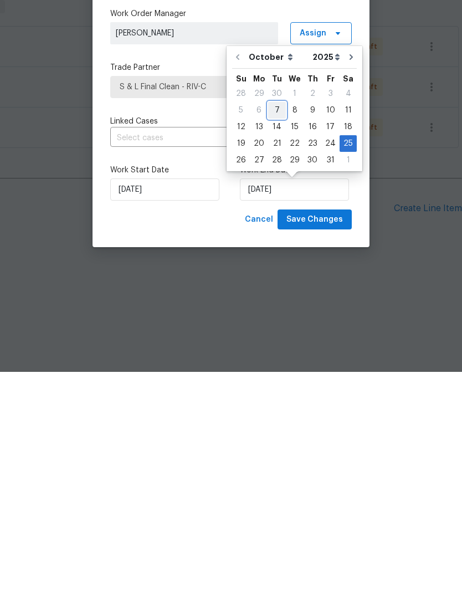
click at [278, 324] on div "7" at bounding box center [277, 332] width 18 height 16
type input "[DATE]"
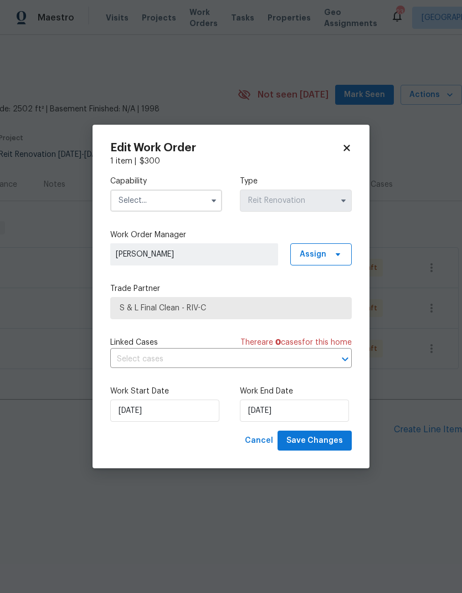
click at [187, 198] on input "text" at bounding box center [166, 200] width 112 height 22
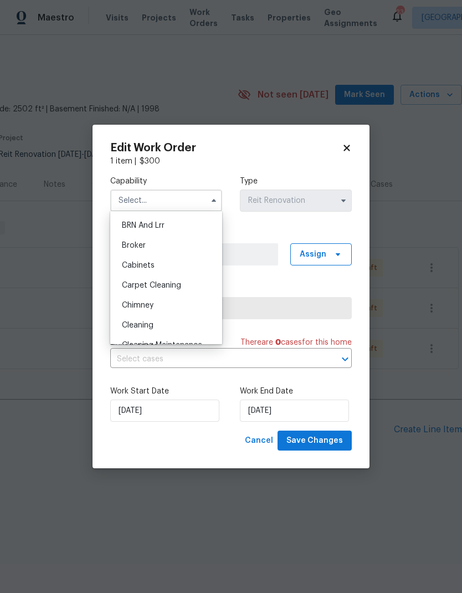
scroll to position [71, 0]
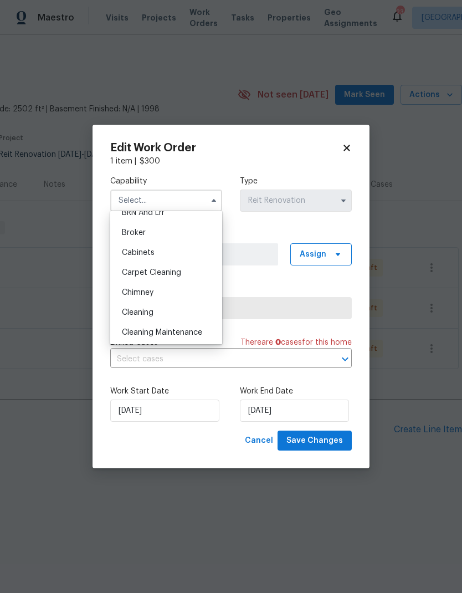
click at [157, 315] on div "Cleaning" at bounding box center [166, 312] width 106 height 20
type input "Cleaning"
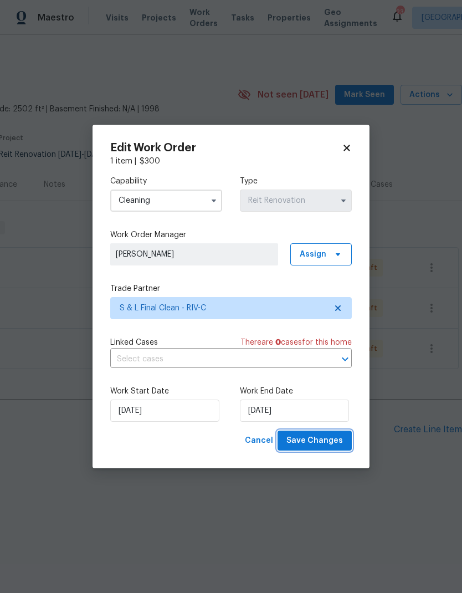
click at [328, 440] on span "Save Changes" at bounding box center [314, 441] width 57 height 14
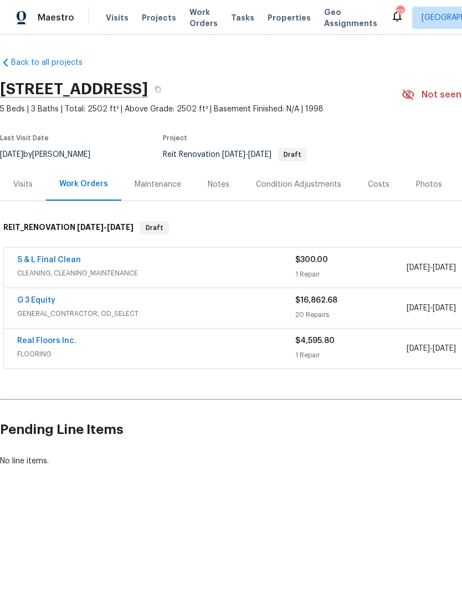
scroll to position [0, 0]
click at [214, 187] on div "Notes" at bounding box center [219, 184] width 22 height 11
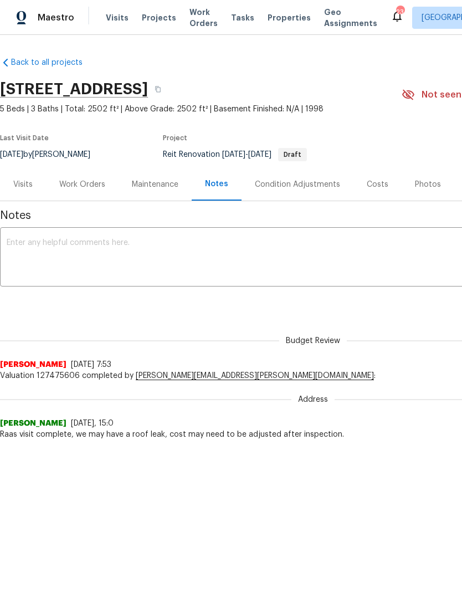
click at [34, 260] on textarea at bounding box center [313, 258] width 613 height 39
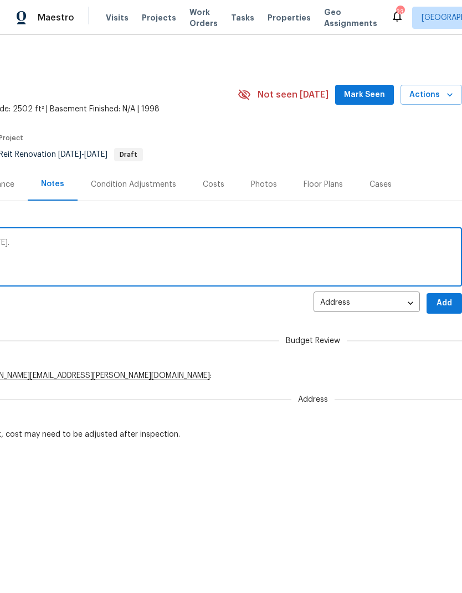
scroll to position [0, 164]
type textarea "Work was approved, gc will start work [DATE]."
click at [444, 300] on span "Add" at bounding box center [444, 303] width 18 height 14
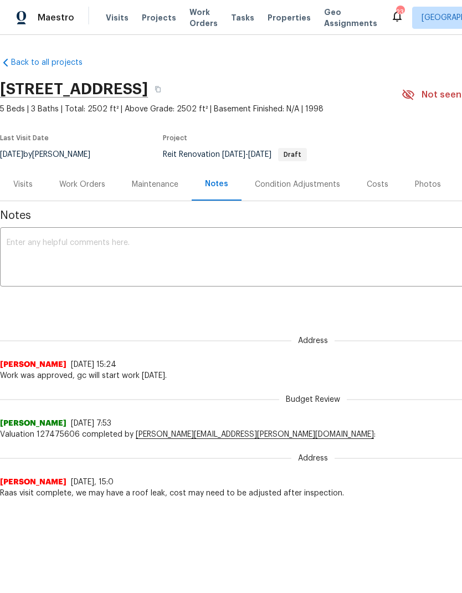
scroll to position [0, 0]
click at [84, 184] on div "Work Orders" at bounding box center [82, 184] width 46 height 11
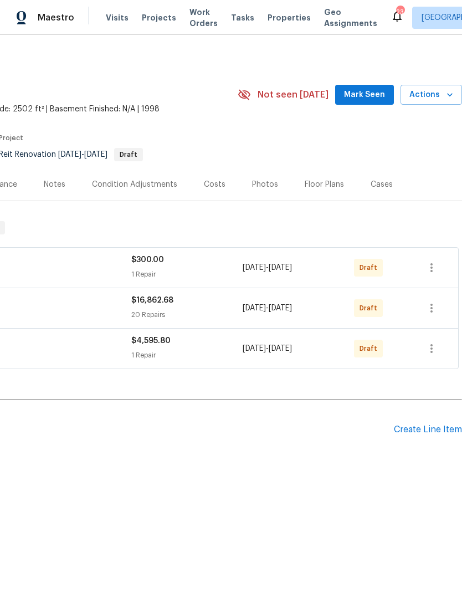
scroll to position [0, 164]
click at [438, 266] on icon "button" at bounding box center [431, 267] width 13 height 13
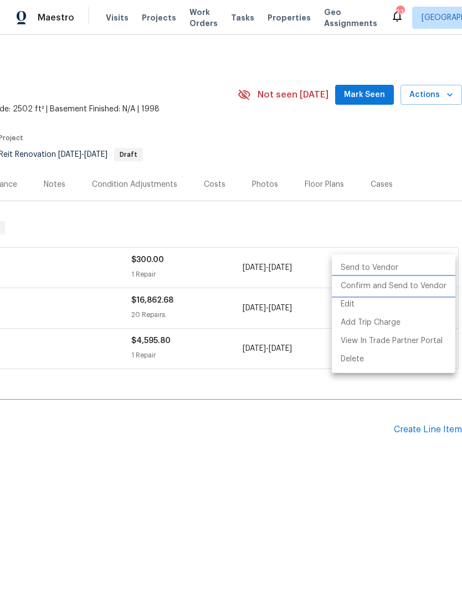
click at [410, 288] on li "Confirm and Send to Vendor" at bounding box center [394, 286] width 124 height 18
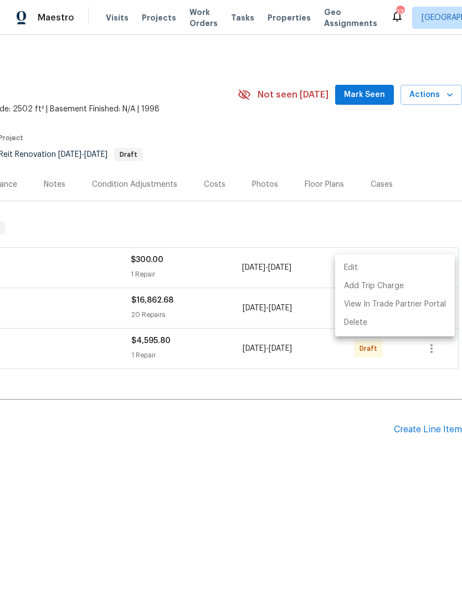
click at [358, 453] on div at bounding box center [231, 296] width 462 height 593
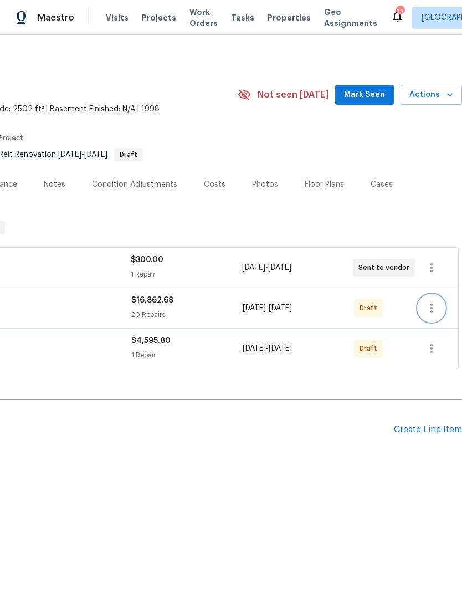
click at [437, 307] on icon "button" at bounding box center [431, 307] width 13 height 13
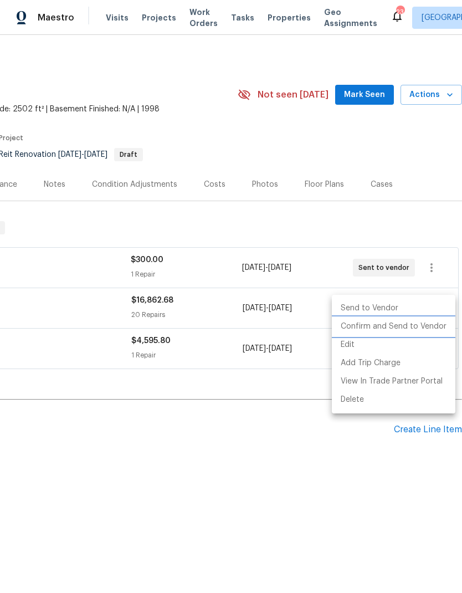
click at [410, 328] on li "Confirm and Send to Vendor" at bounding box center [394, 326] width 124 height 18
click at [336, 468] on div at bounding box center [231, 296] width 462 height 593
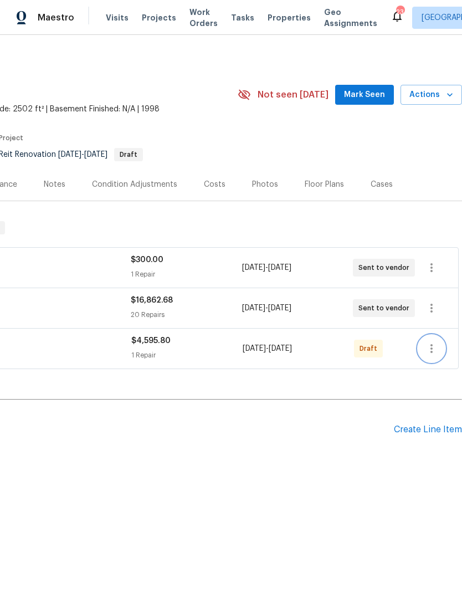
click at [431, 347] on icon "button" at bounding box center [431, 348] width 13 height 13
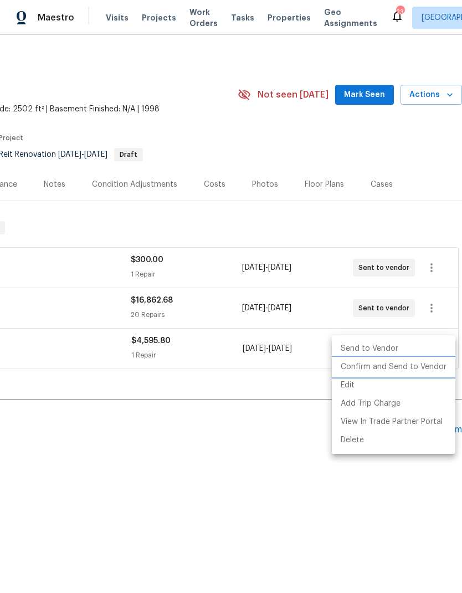
click at [403, 370] on li "Confirm and Send to Vendor" at bounding box center [394, 367] width 124 height 18
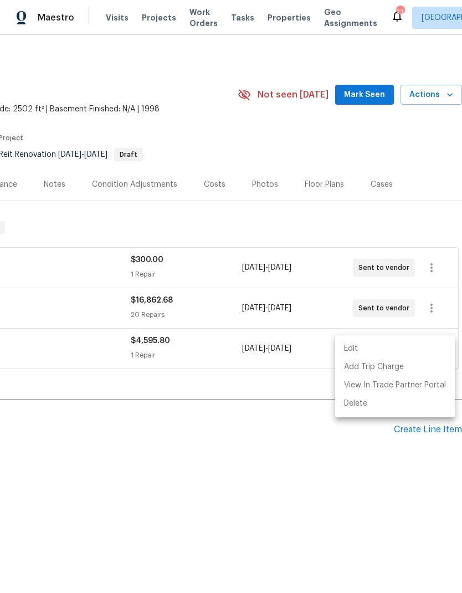
click at [338, 483] on div at bounding box center [231, 296] width 462 height 593
